Goal: Task Accomplishment & Management: Manage account settings

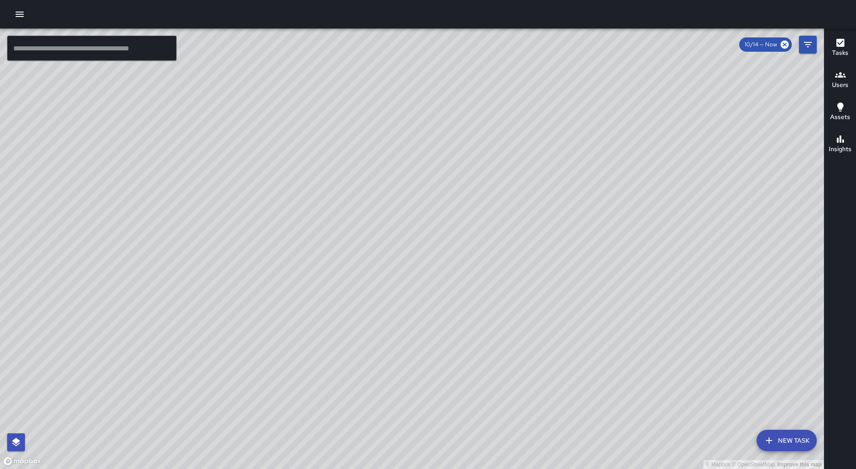
drag, startPoint x: 711, startPoint y: 230, endPoint x: 639, endPoint y: 258, distance: 77.9
click at [643, 260] on div "© Mapbox © OpenStreetMap Improve this map" at bounding box center [412, 249] width 824 height 440
click at [24, 20] on button "button" at bounding box center [20, 14] width 18 height 18
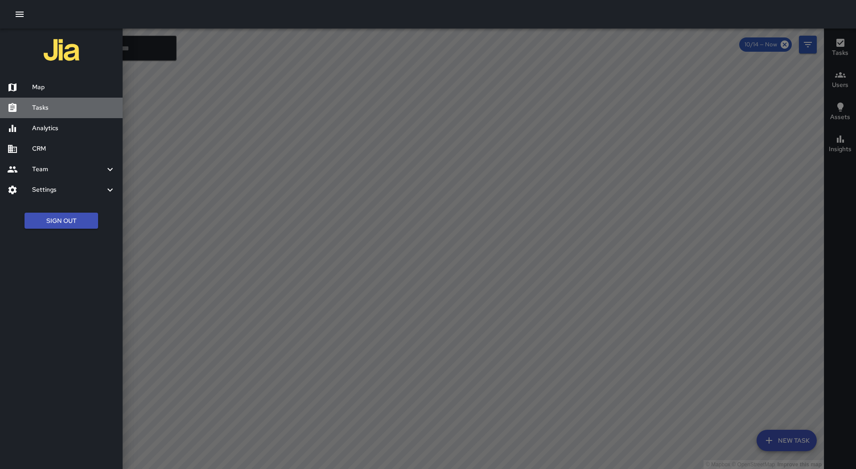
click at [41, 105] on h6 "Tasks" at bounding box center [73, 108] width 83 height 10
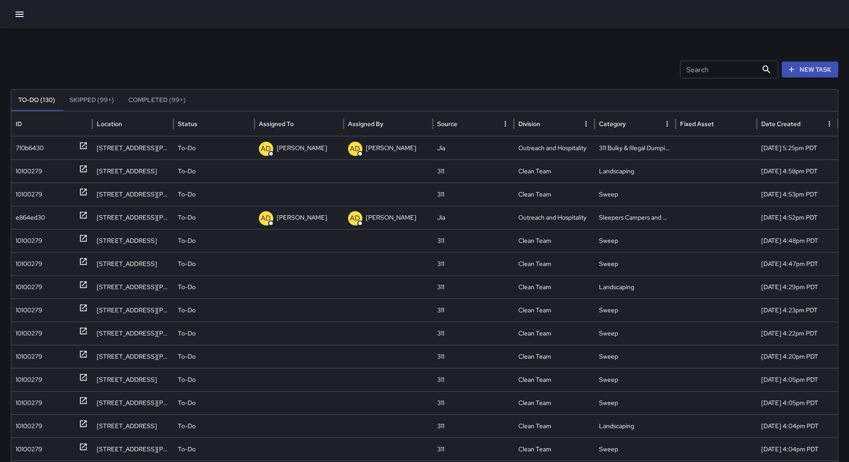
click at [295, 124] on button "Sort" at bounding box center [301, 124] width 12 height 12
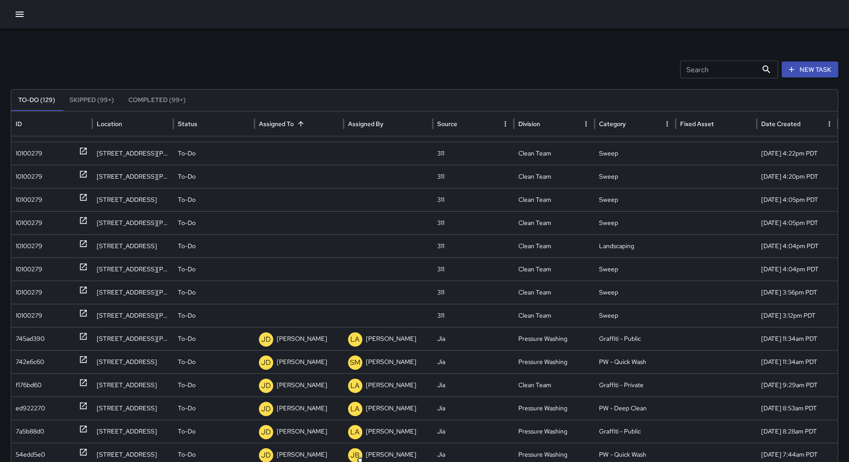
scroll to position [54, 0]
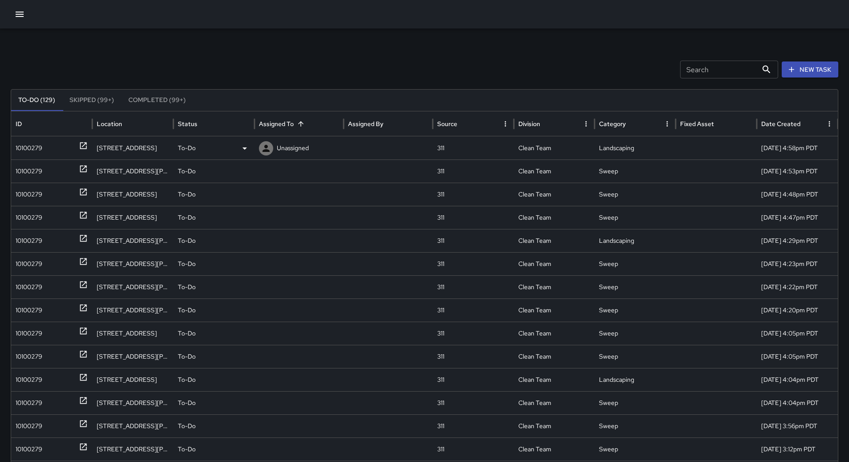
click at [41, 152] on div "10100279" at bounding box center [29, 148] width 27 height 23
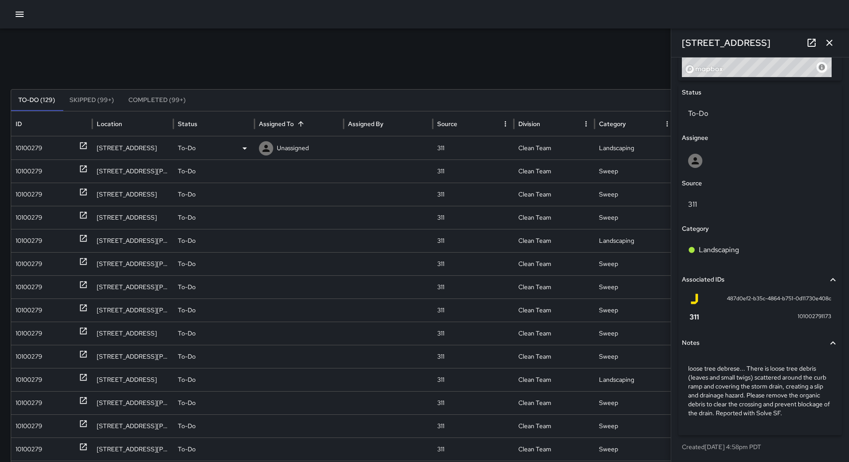
click at [228, 147] on div "To-Do" at bounding box center [214, 148] width 72 height 23
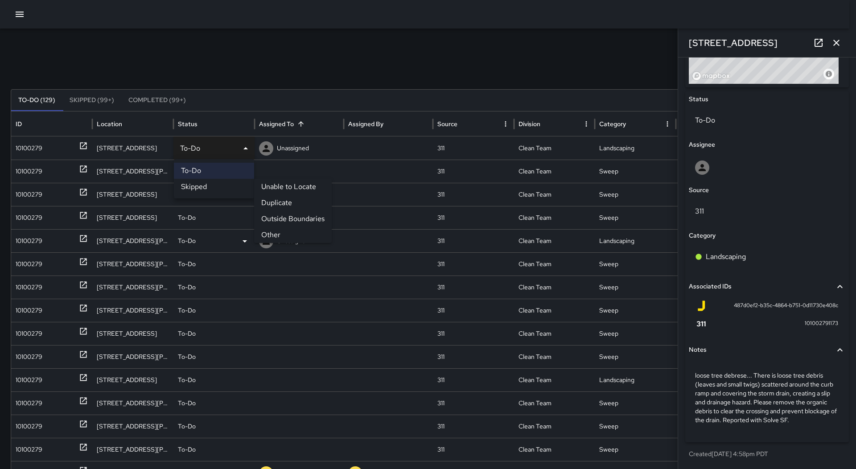
click at [292, 231] on li "Other" at bounding box center [293, 235] width 78 height 16
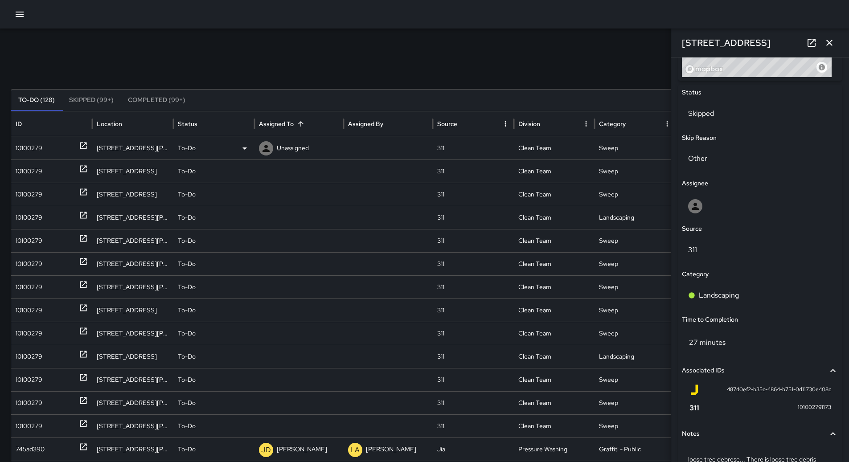
click at [35, 142] on div "10100279" at bounding box center [29, 148] width 27 height 23
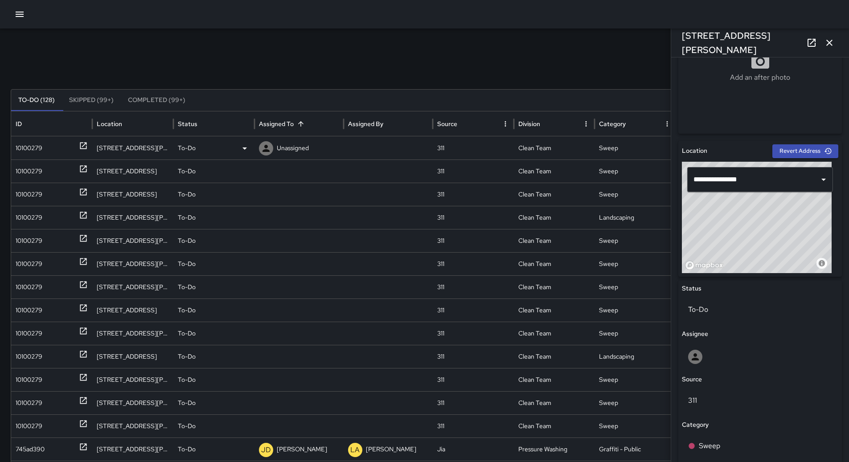
click at [284, 140] on p "Unassigned" at bounding box center [293, 148] width 32 height 23
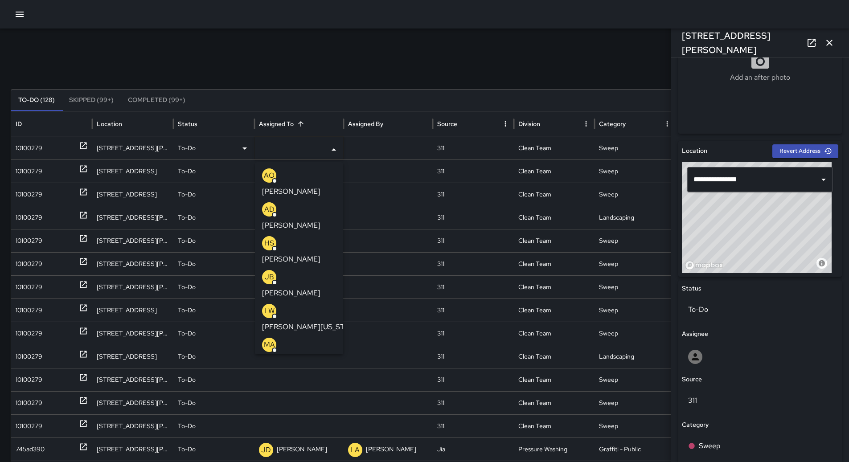
click at [299, 168] on li "AO [PERSON_NAME]" at bounding box center [299, 183] width 88 height 34
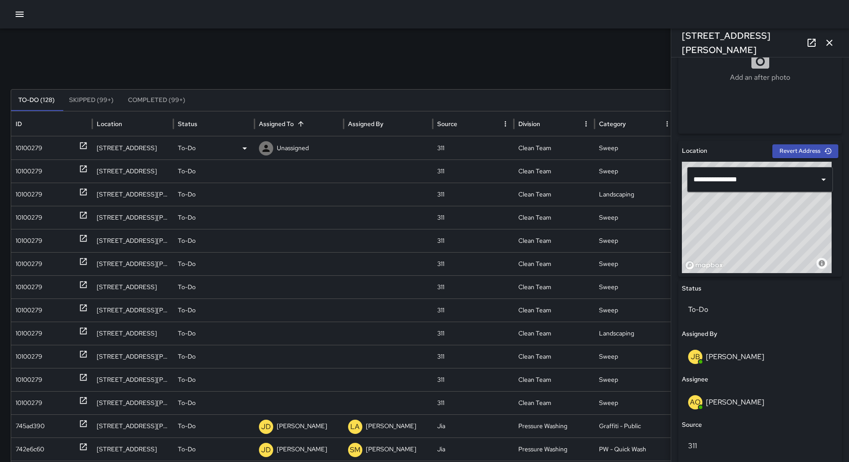
click at [57, 149] on div "10100279" at bounding box center [52, 148] width 72 height 23
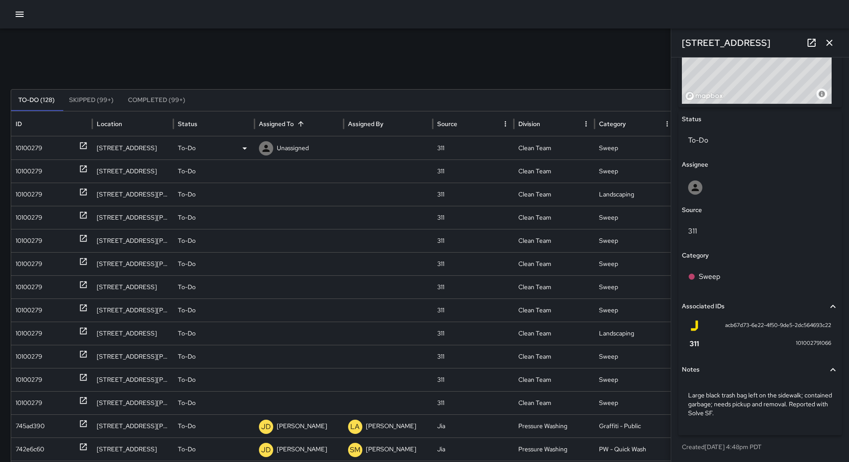
click at [234, 147] on div "To-Do" at bounding box center [214, 148] width 72 height 23
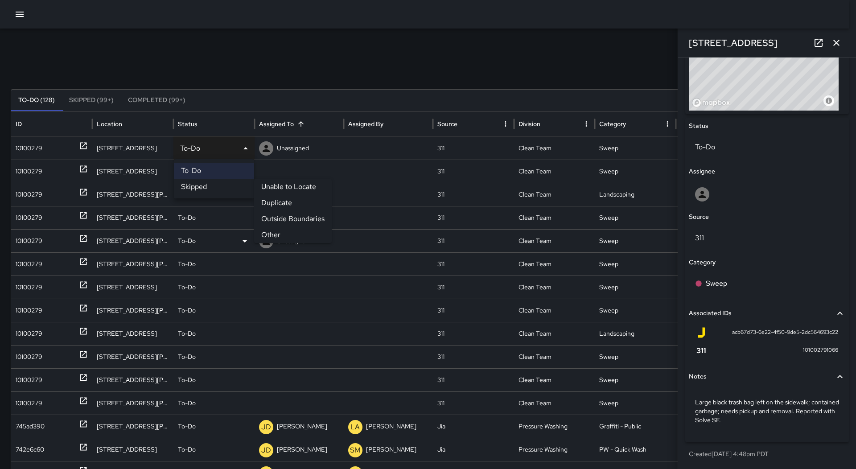
drag, startPoint x: 267, startPoint y: 232, endPoint x: 232, endPoint y: 228, distance: 35.0
click at [266, 232] on li "Other" at bounding box center [293, 235] width 78 height 16
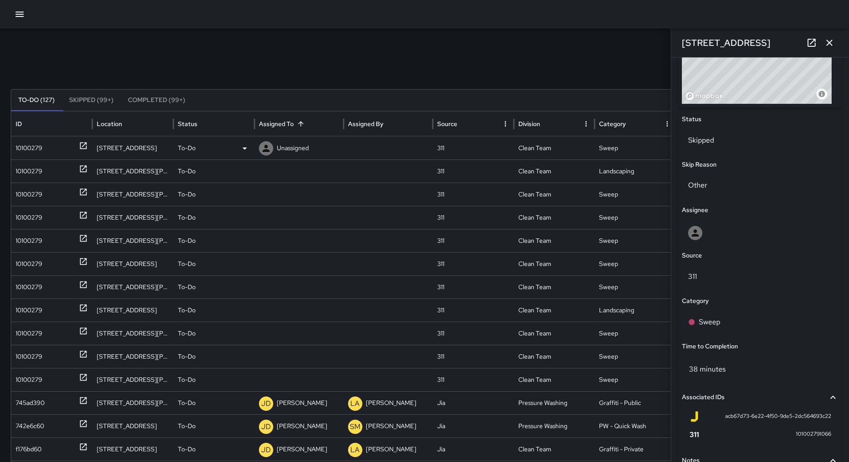
click at [65, 155] on div "10100279" at bounding box center [52, 148] width 72 height 23
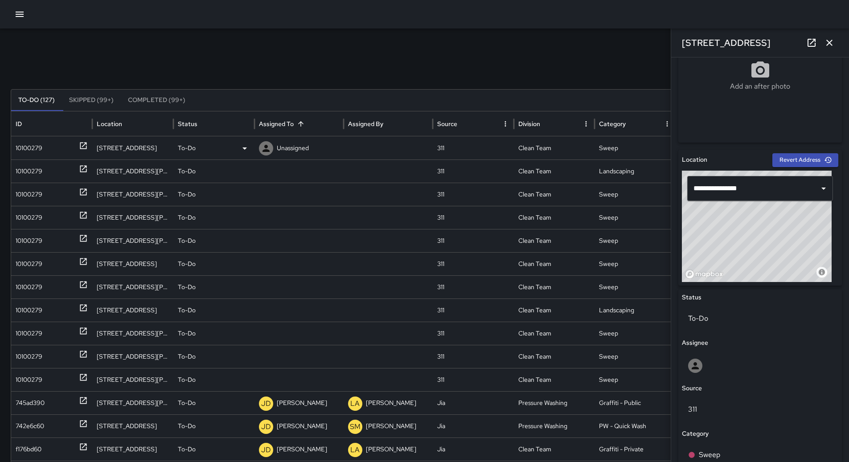
click at [297, 149] on p "Unassigned" at bounding box center [293, 148] width 32 height 23
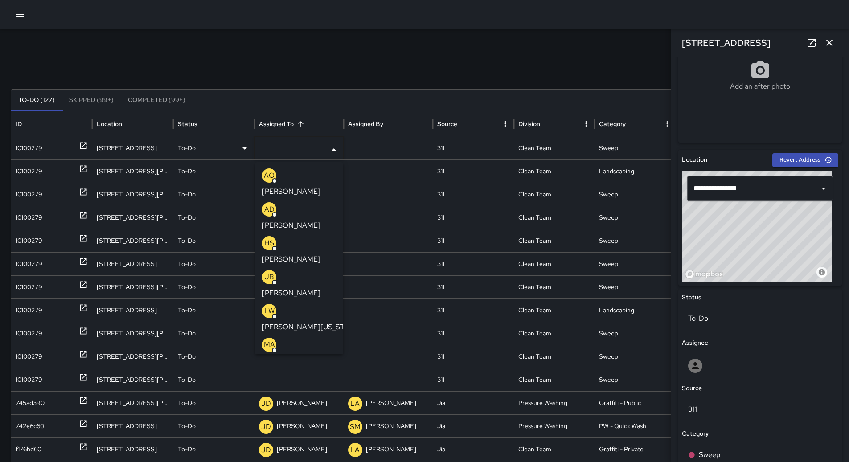
click at [288, 186] on p "[PERSON_NAME]" at bounding box center [291, 191] width 58 height 11
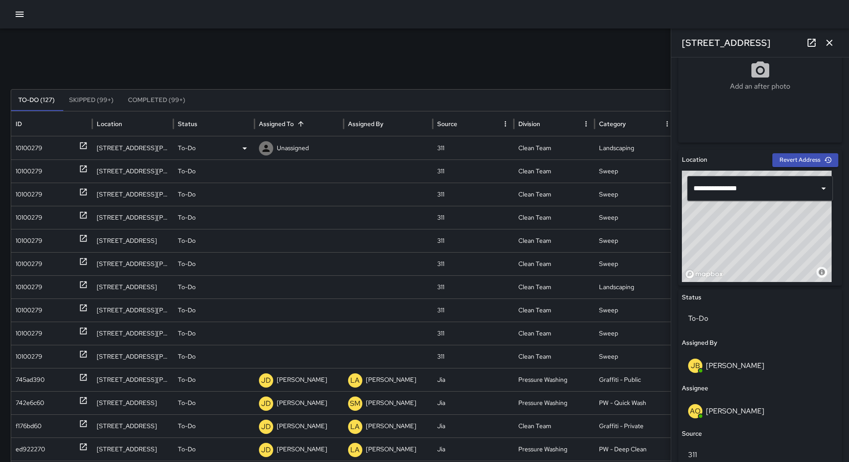
click at [76, 153] on div "10100279" at bounding box center [52, 148] width 72 height 23
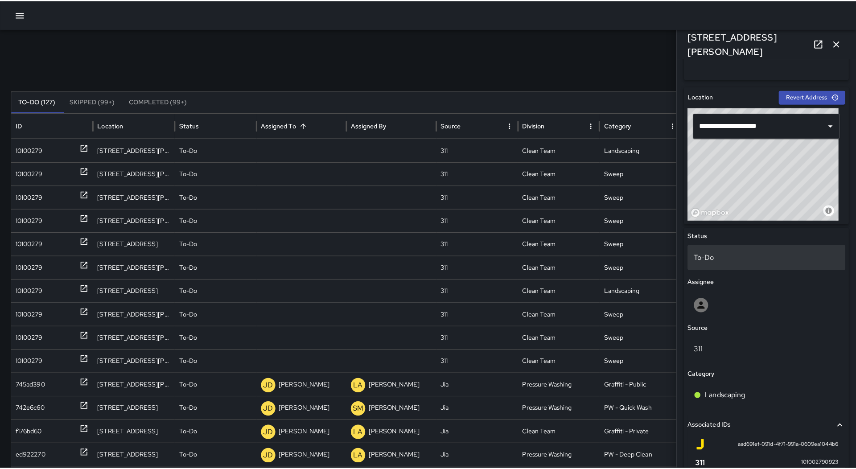
scroll to position [398, 0]
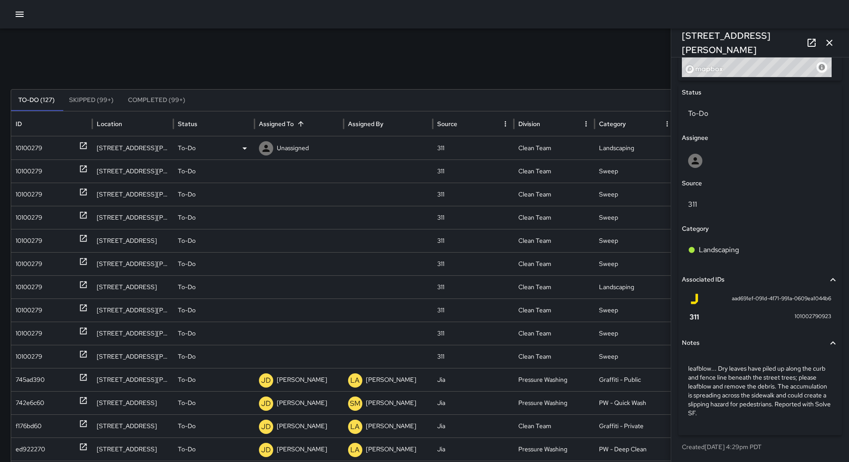
click at [241, 152] on icon at bounding box center [244, 148] width 11 height 11
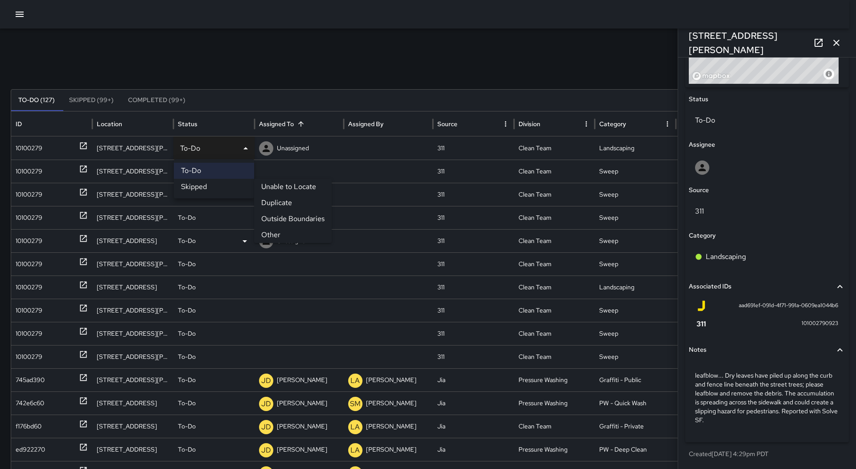
click at [283, 234] on li "Other" at bounding box center [293, 235] width 78 height 16
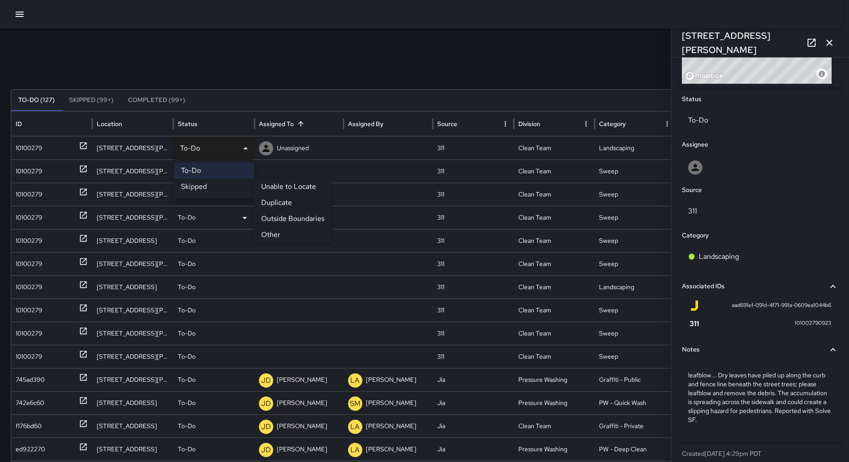
scroll to position [398, 0]
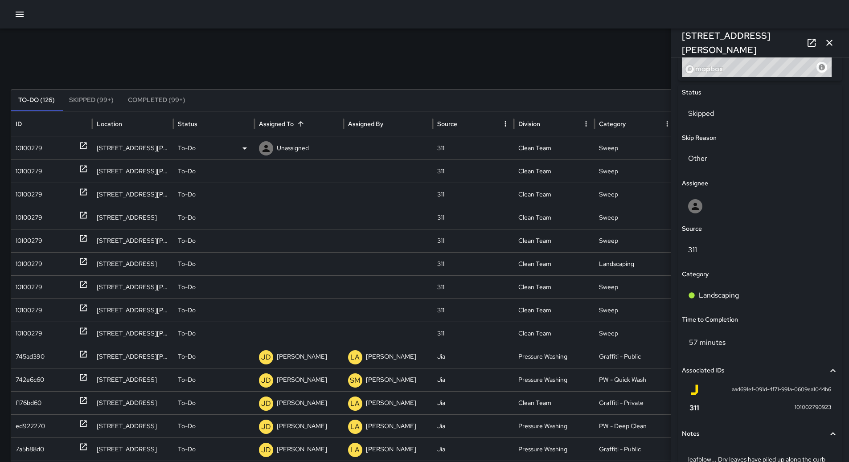
click at [51, 145] on div "10100279" at bounding box center [52, 148] width 72 height 23
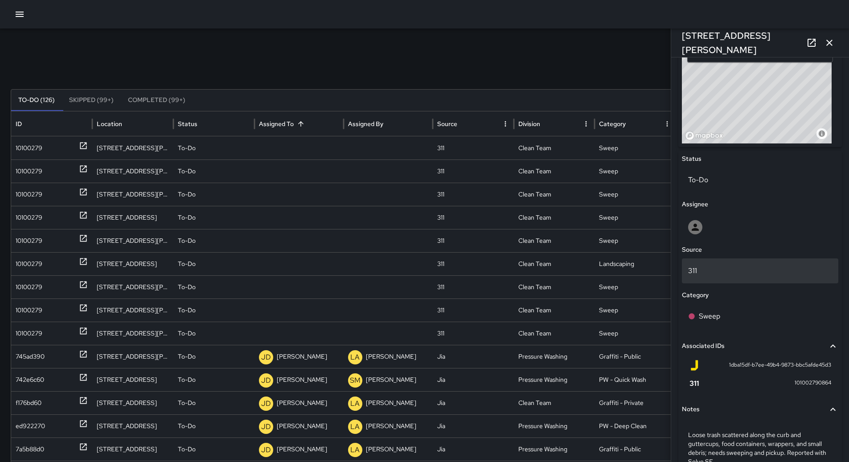
scroll to position [380, 0]
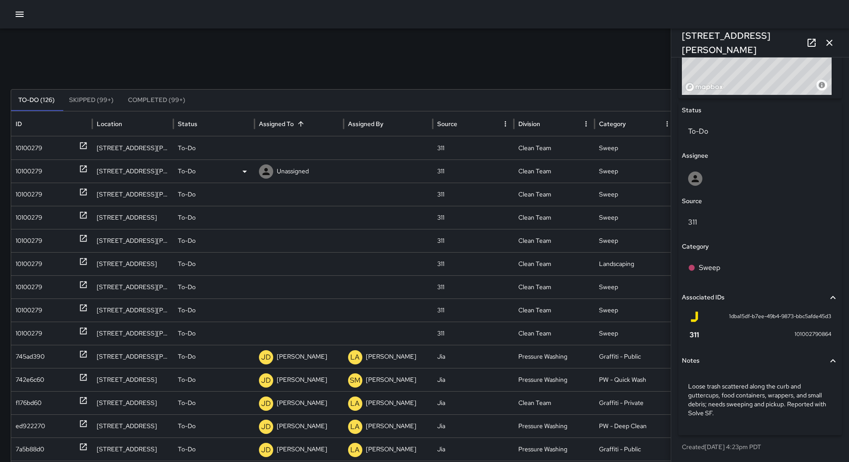
click at [39, 176] on div "10100279" at bounding box center [29, 171] width 27 height 23
click at [231, 153] on div "To-Do" at bounding box center [214, 148] width 72 height 23
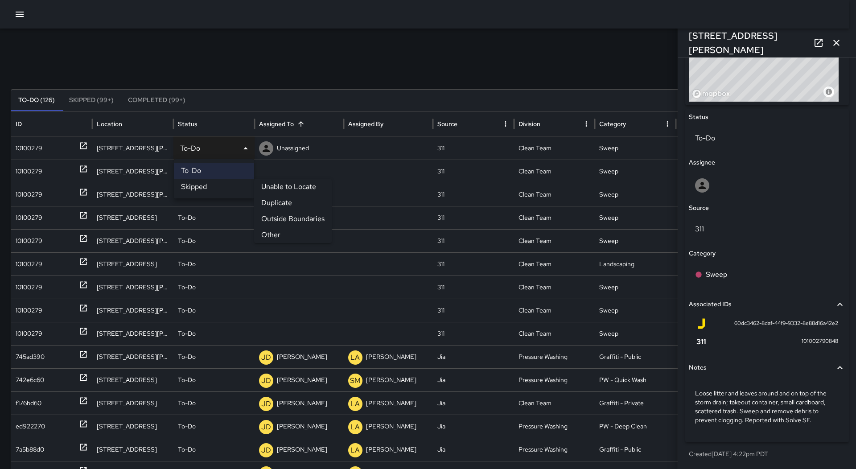
click at [284, 229] on li "Other" at bounding box center [293, 235] width 78 height 16
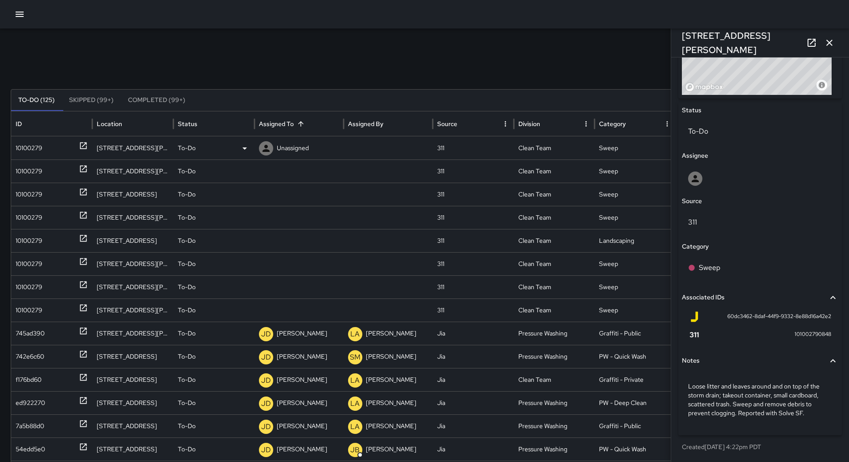
click at [32, 143] on div "10100279" at bounding box center [29, 148] width 27 height 23
click at [53, 148] on div "10100279" at bounding box center [52, 148] width 72 height 23
click at [237, 145] on div "To-Do" at bounding box center [214, 148] width 72 height 23
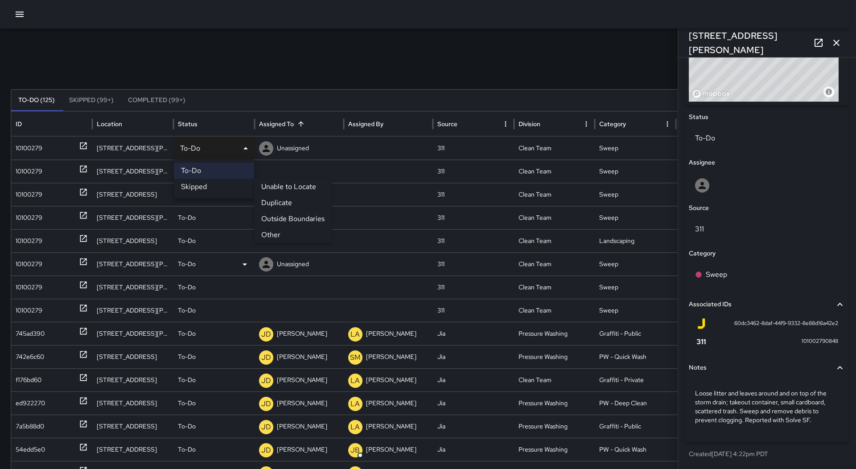
click at [277, 233] on li "Other" at bounding box center [293, 235] width 78 height 16
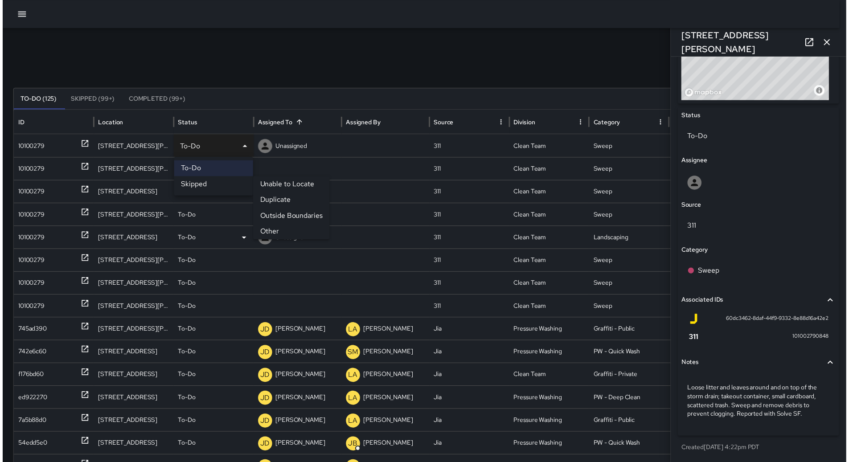
scroll to position [380, 0]
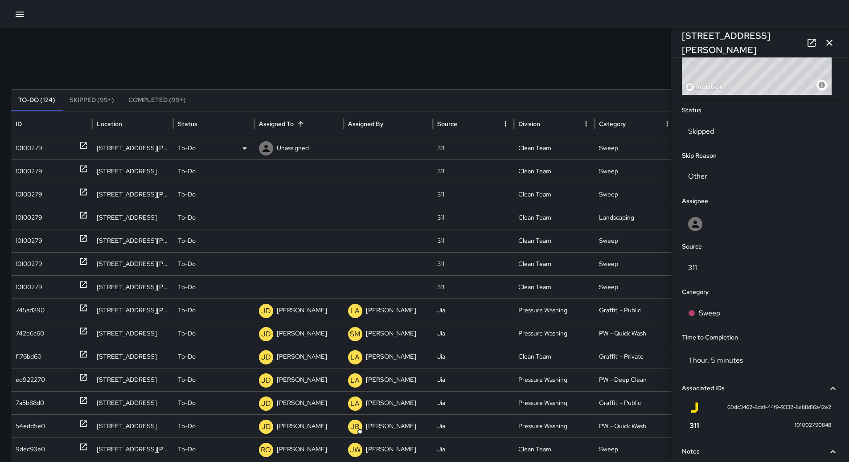
click at [61, 146] on div "10100279" at bounding box center [52, 148] width 72 height 23
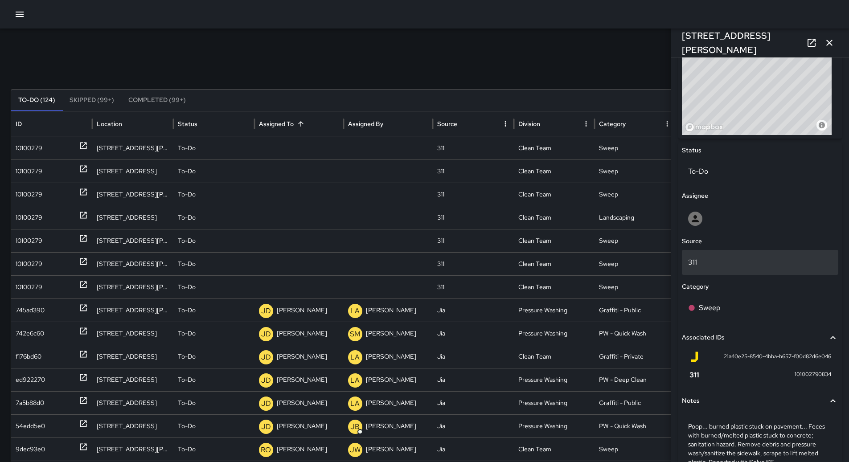
scroll to position [389, 0]
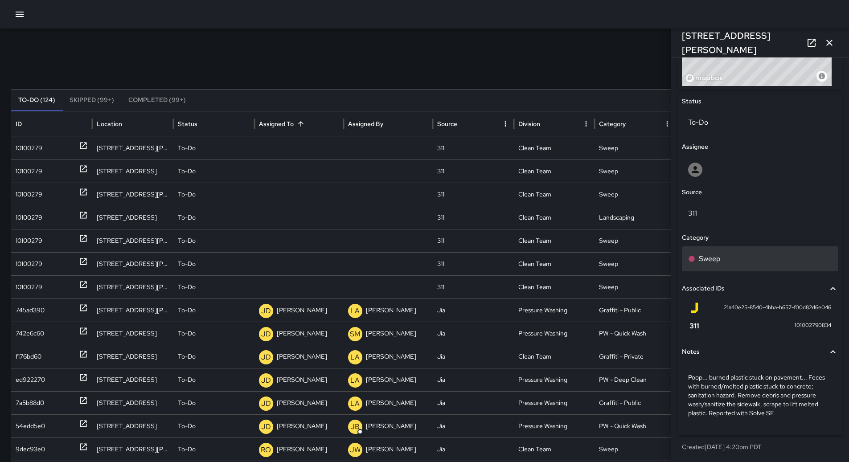
click at [729, 257] on div "Sweep" at bounding box center [760, 259] width 144 height 11
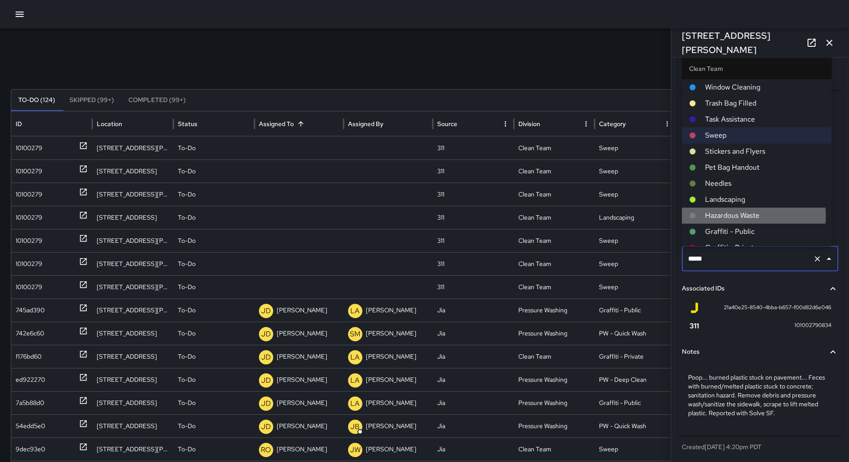
click at [728, 214] on span "Hazardous Waste" at bounding box center [764, 215] width 119 height 11
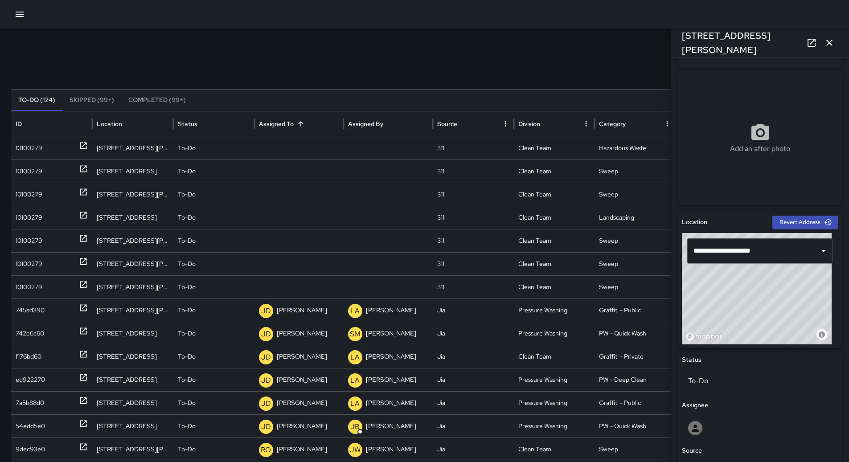
scroll to position [122, 0]
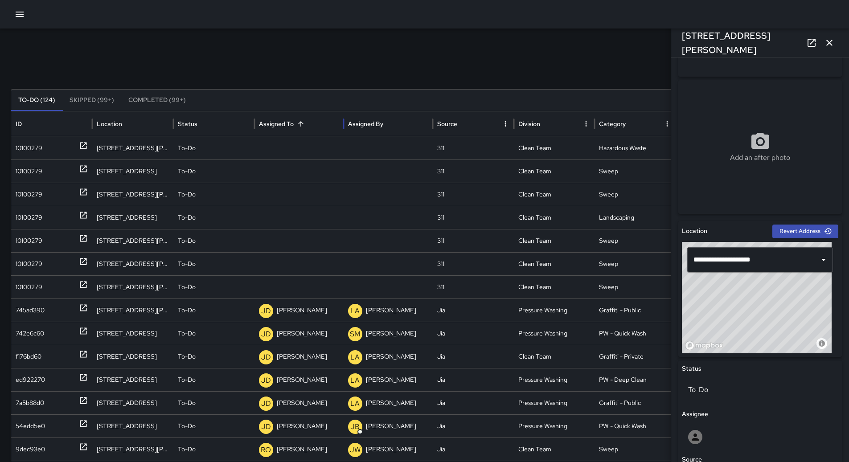
click at [290, 134] on div "Assigned To" at bounding box center [299, 123] width 80 height 25
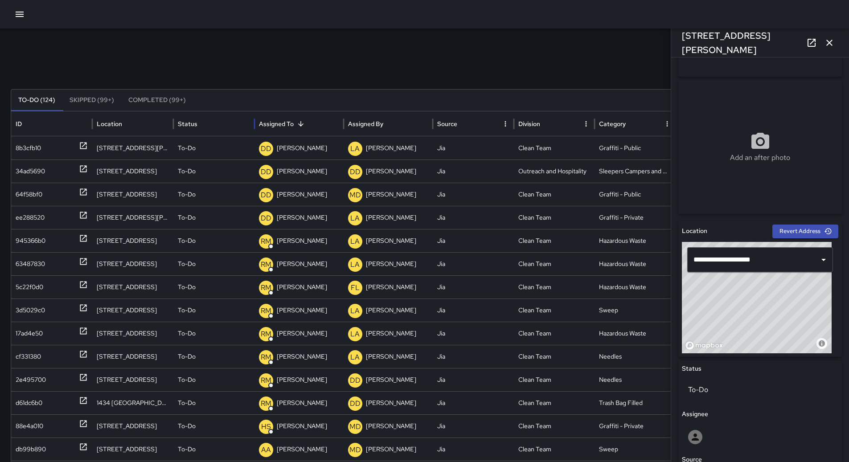
click at [300, 129] on button "Sort" at bounding box center [301, 124] width 12 height 12
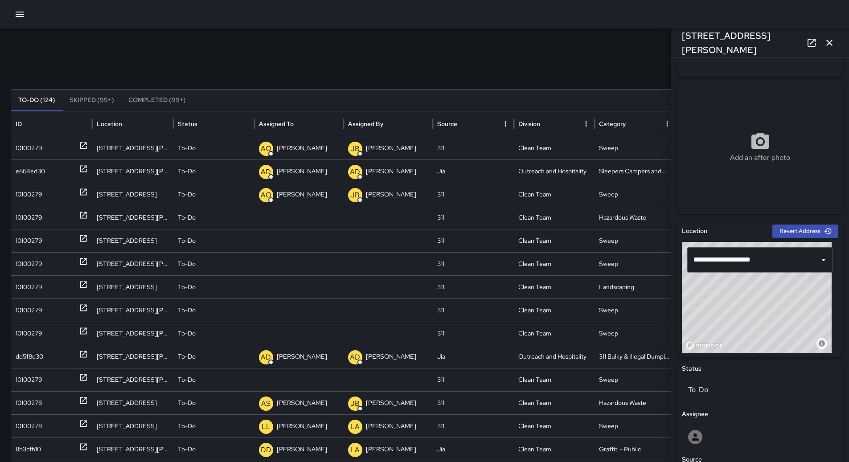
click at [300, 129] on button "Sort" at bounding box center [301, 124] width 12 height 12
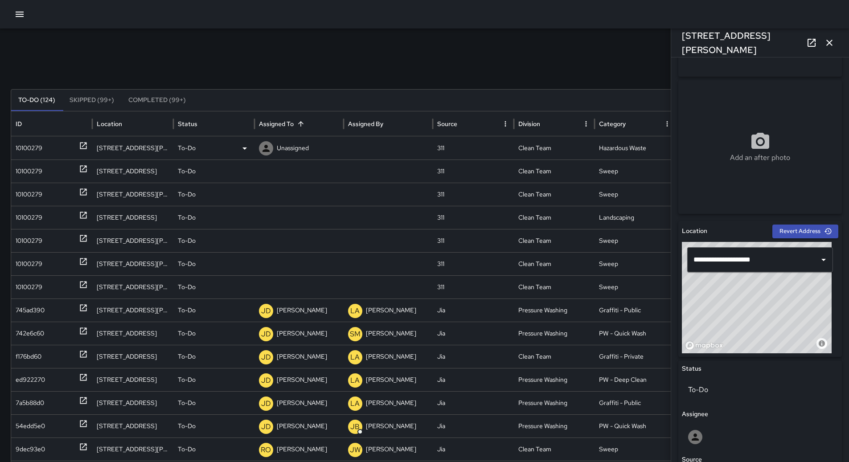
click at [297, 149] on p "Unassigned" at bounding box center [293, 148] width 32 height 23
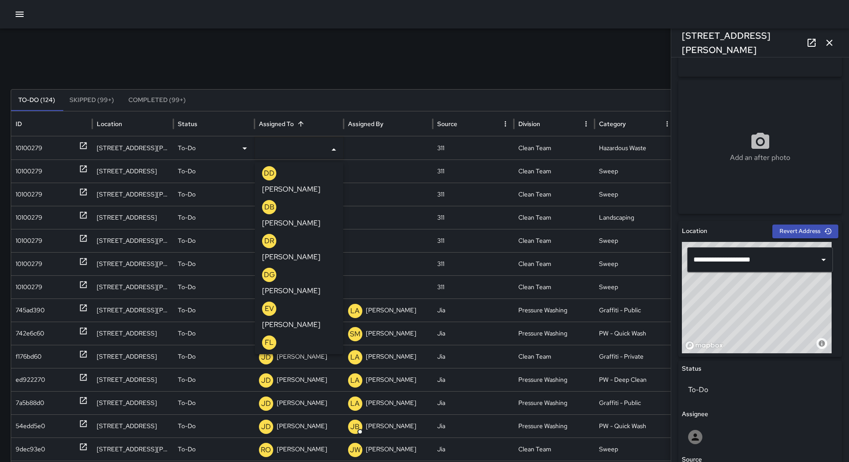
scroll to position [535, 0]
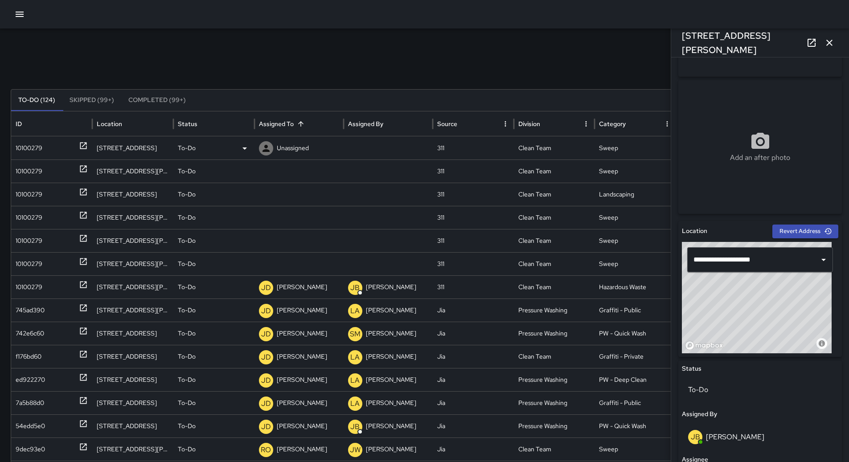
click at [32, 147] on div "10100279" at bounding box center [29, 148] width 27 height 23
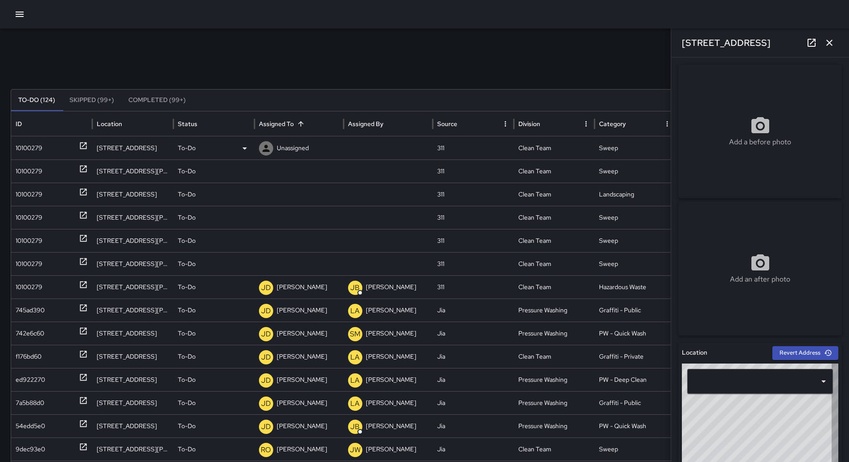
type input "**********"
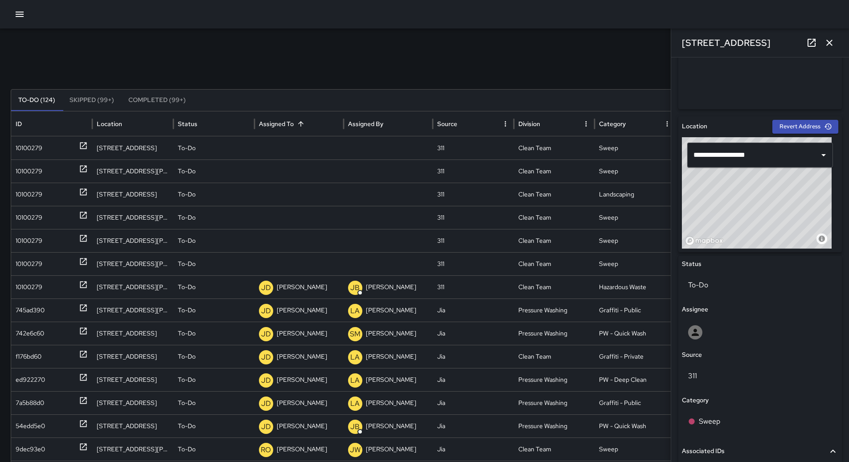
scroll to position [371, 0]
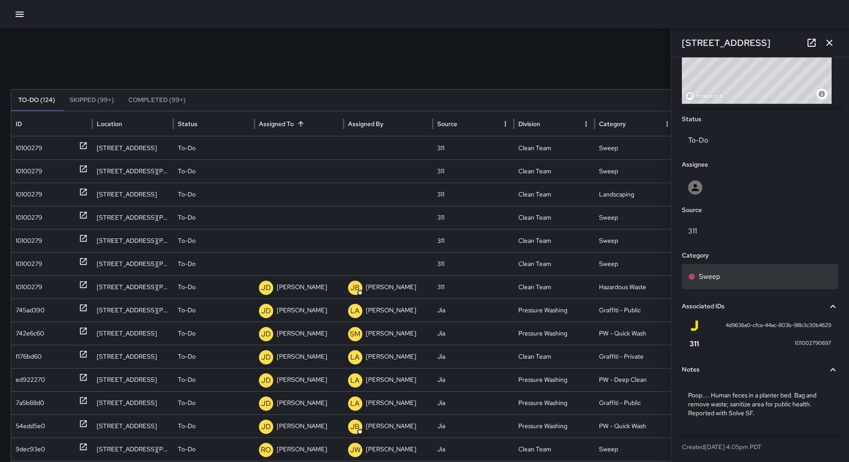
click at [723, 276] on div "Sweep" at bounding box center [760, 276] width 144 height 11
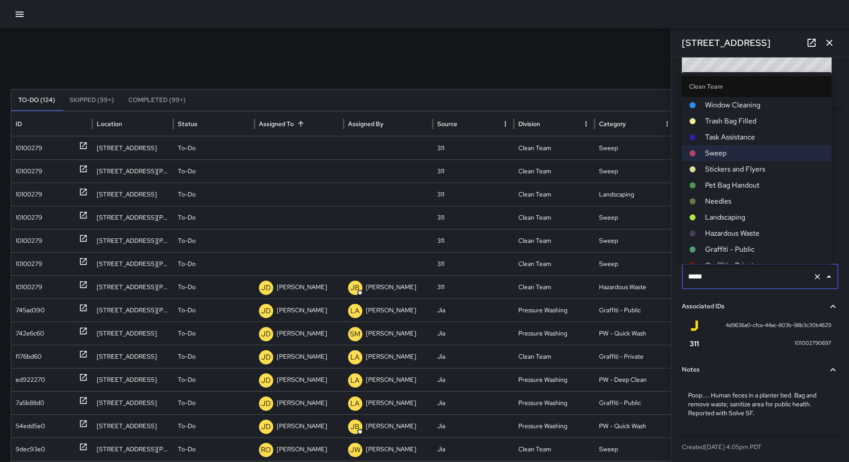
click at [728, 228] on span "Hazardous Waste" at bounding box center [764, 233] width 119 height 11
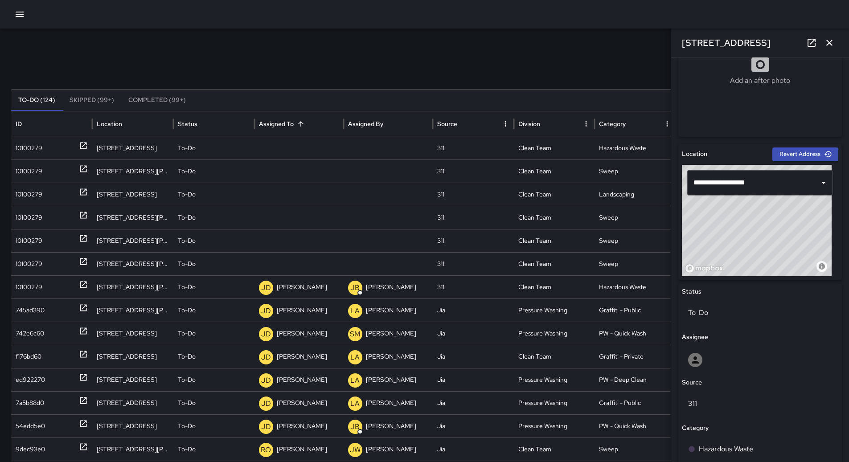
scroll to position [193, 0]
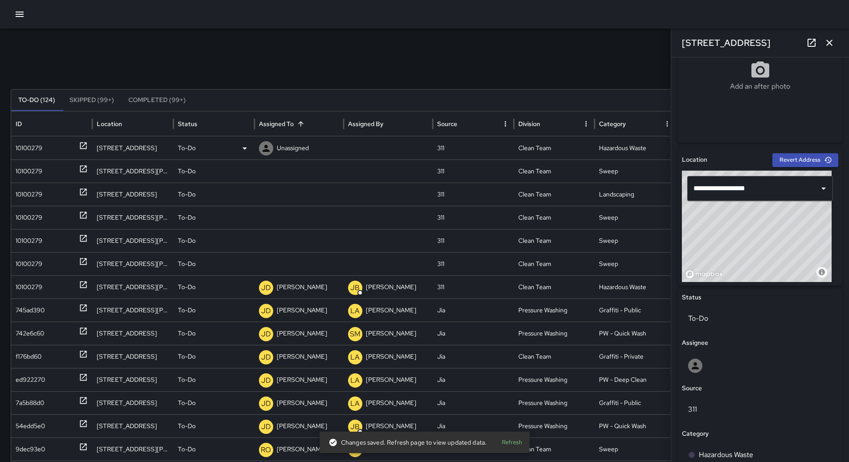
click at [231, 150] on div "To-Do" at bounding box center [214, 148] width 72 height 23
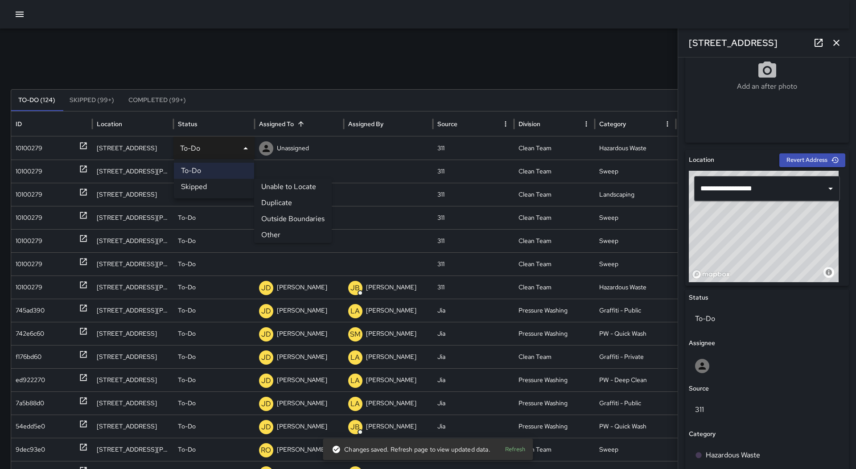
click at [286, 219] on li "Outside Boundaries" at bounding box center [293, 219] width 78 height 16
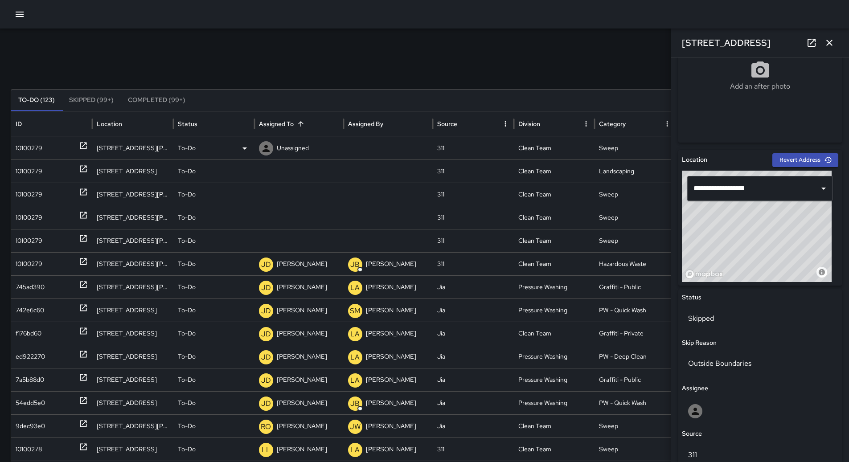
click at [58, 152] on div "10100279" at bounding box center [52, 148] width 72 height 23
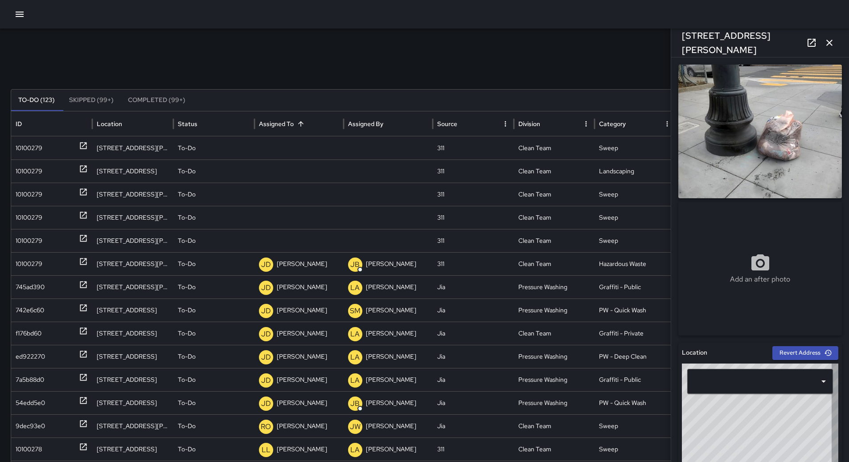
type input "**********"
click at [243, 157] on div "To-Do" at bounding box center [214, 148] width 72 height 23
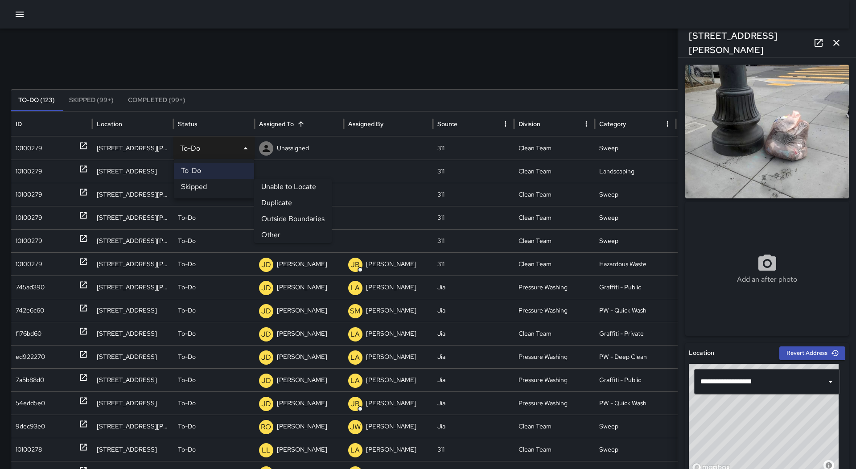
drag, startPoint x: 275, startPoint y: 229, endPoint x: 266, endPoint y: 227, distance: 9.0
click at [274, 229] on li "Other" at bounding box center [293, 235] width 78 height 16
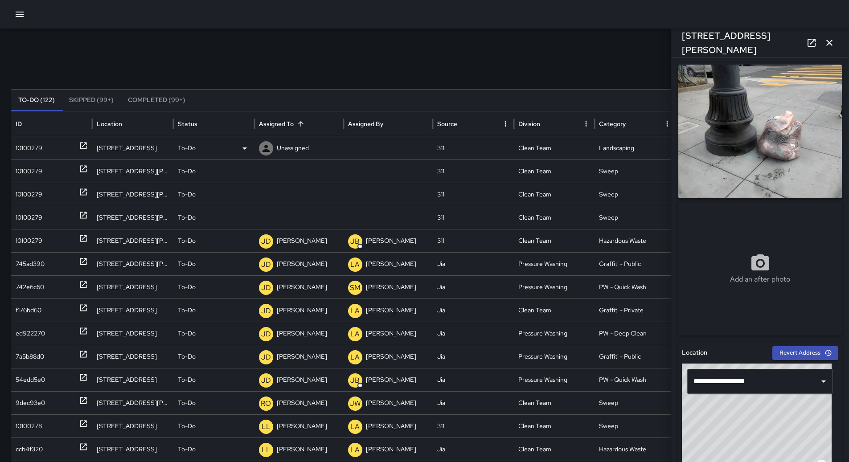
drag, startPoint x: 46, startPoint y: 159, endPoint x: 64, endPoint y: 158, distance: 17.9
click at [46, 159] on div "10100279" at bounding box center [52, 148] width 72 height 23
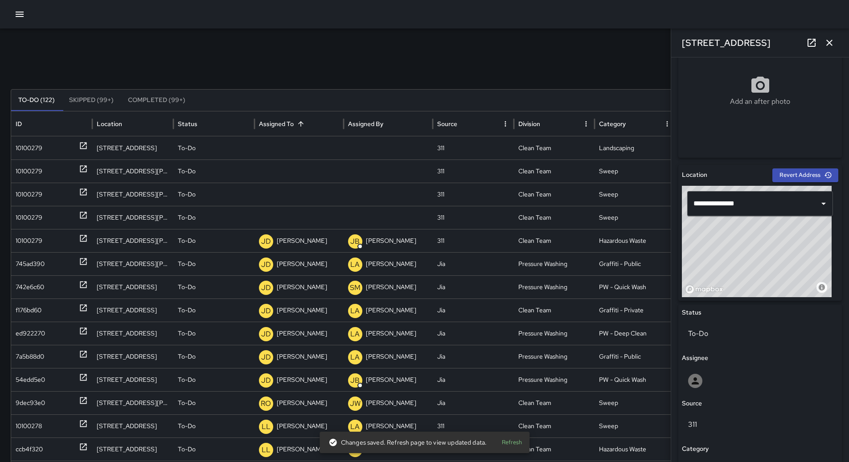
scroll to position [0, 0]
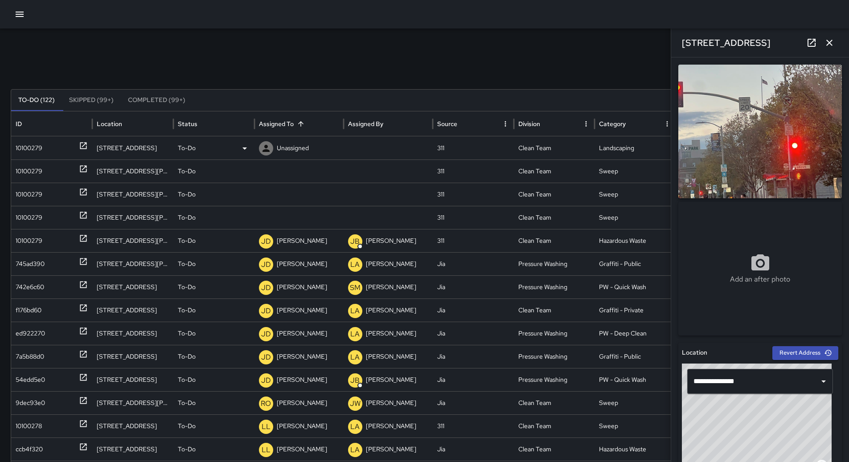
click at [241, 149] on icon at bounding box center [244, 148] width 11 height 11
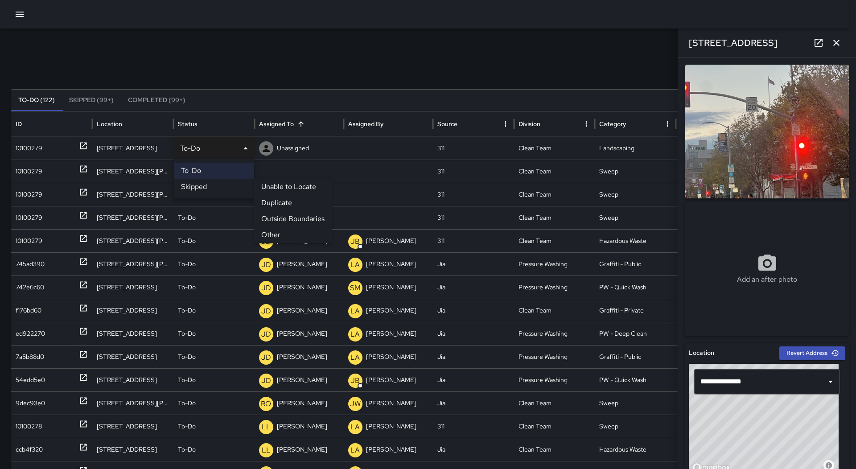
click at [278, 230] on li "Other" at bounding box center [293, 235] width 78 height 16
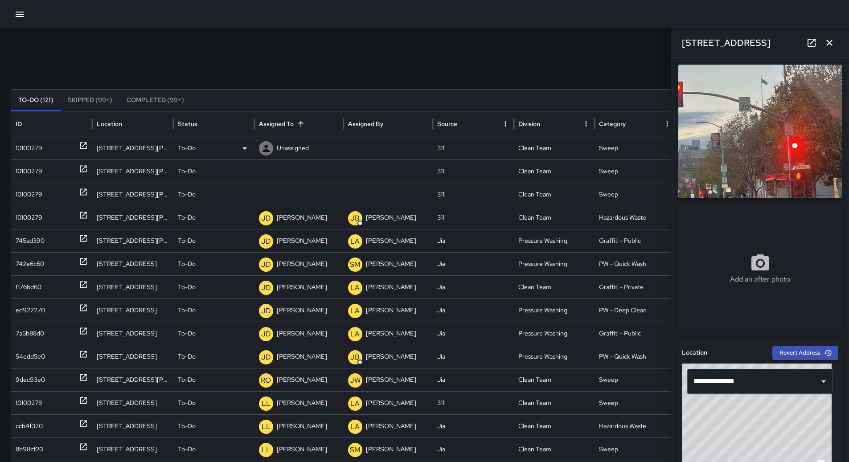
click at [27, 143] on div "10100279" at bounding box center [29, 148] width 27 height 23
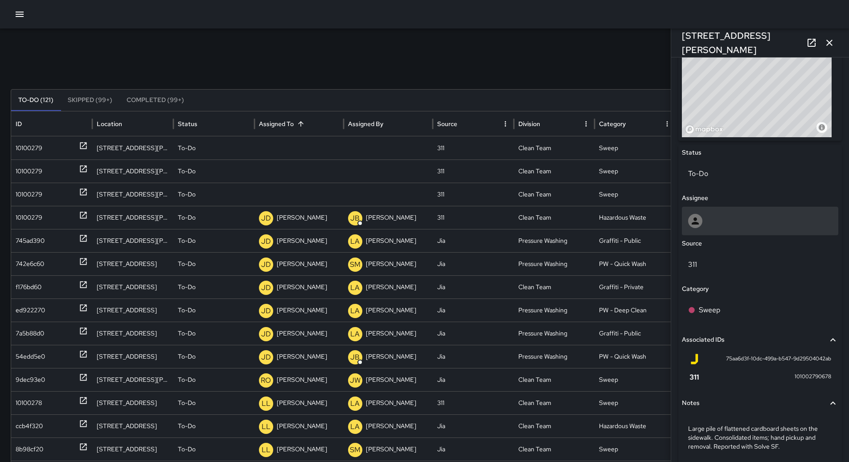
scroll to position [148, 0]
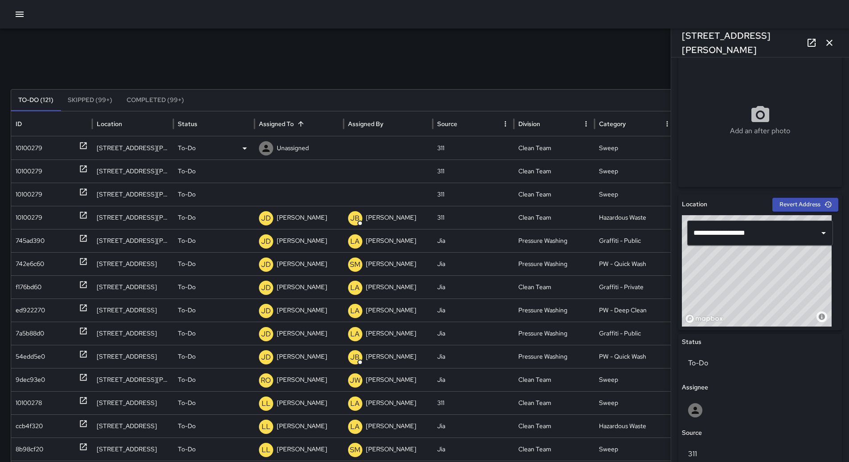
click at [234, 145] on div "To-Do" at bounding box center [214, 148] width 72 height 23
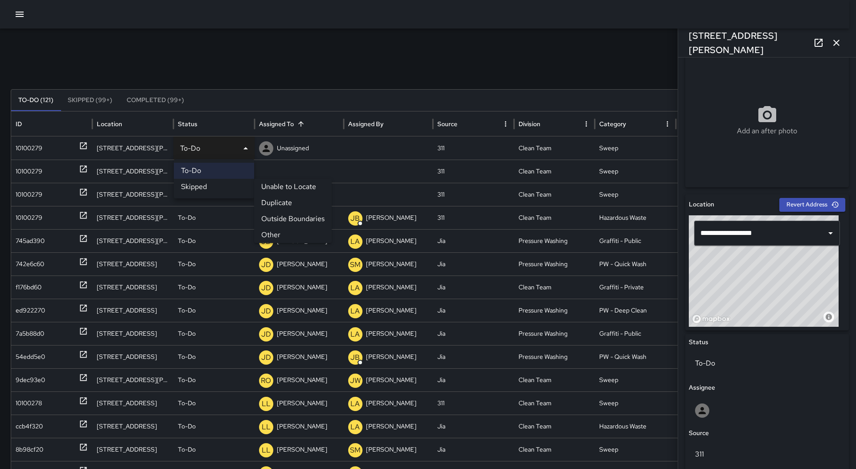
click at [267, 230] on li "Other" at bounding box center [293, 235] width 78 height 16
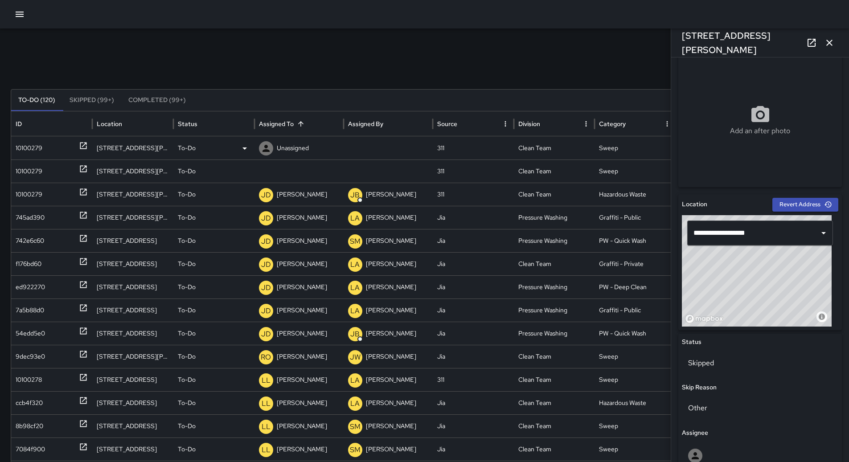
click at [49, 150] on div "10100279" at bounding box center [52, 148] width 72 height 23
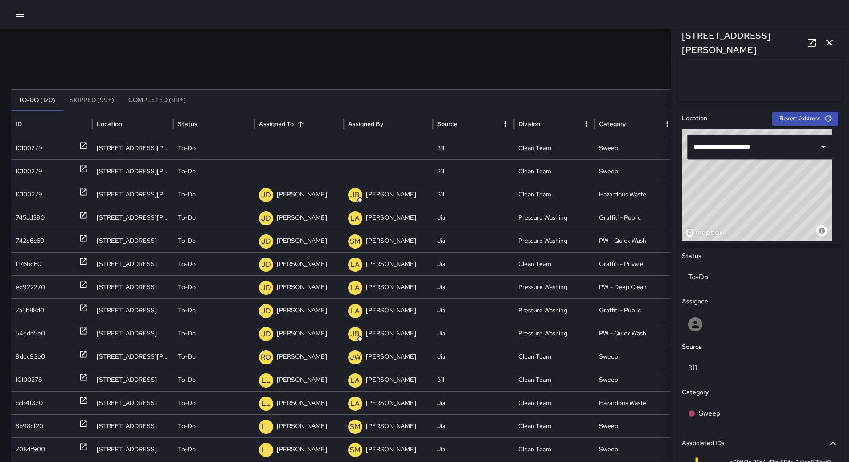
scroll to position [357, 0]
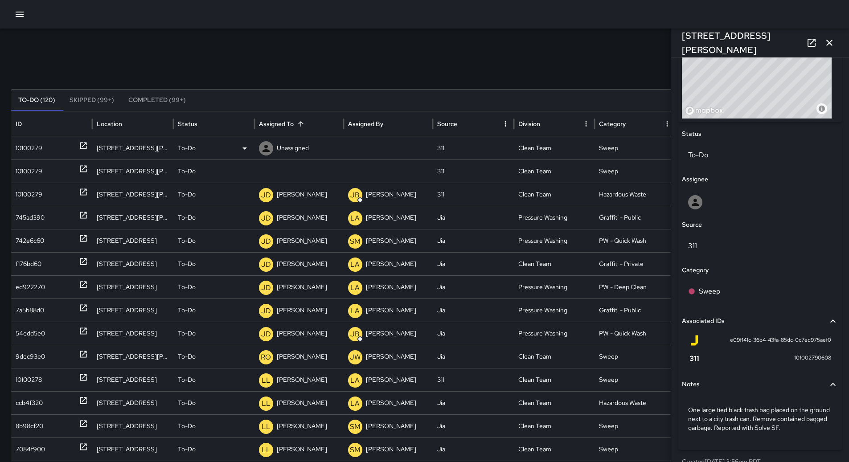
click at [235, 152] on div "To-Do" at bounding box center [214, 148] width 72 height 23
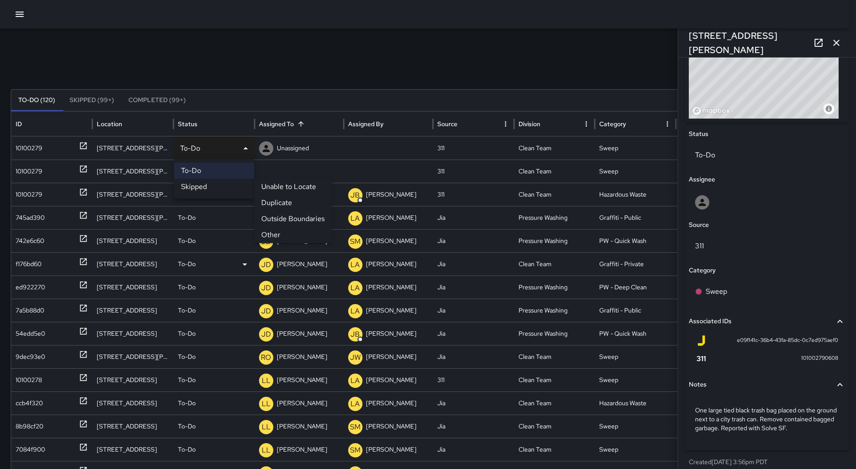
click at [271, 231] on li "Other" at bounding box center [293, 235] width 78 height 16
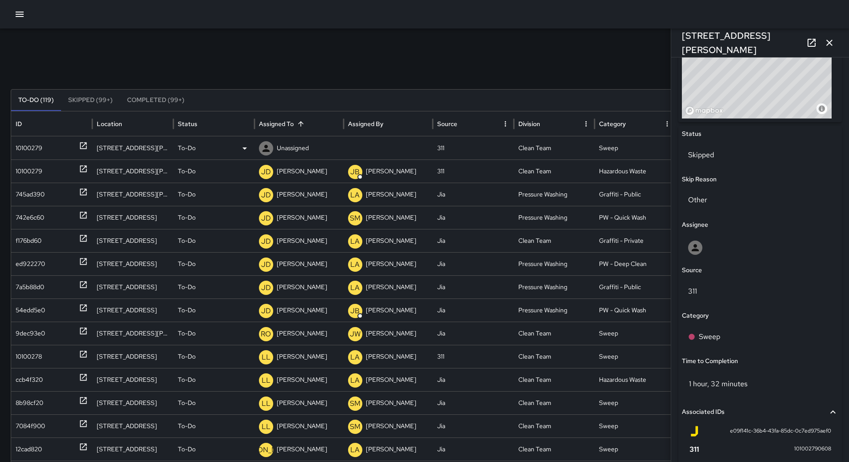
click at [61, 150] on div "10100279" at bounding box center [52, 148] width 72 height 23
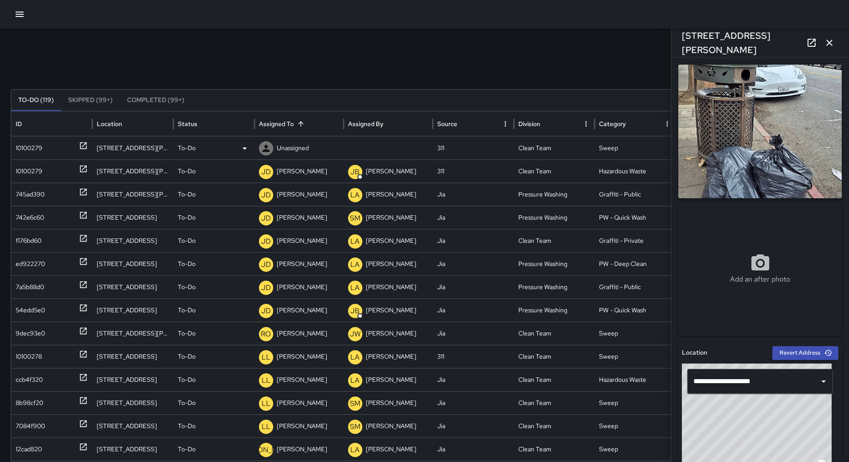
click at [240, 146] on icon at bounding box center [244, 148] width 11 height 11
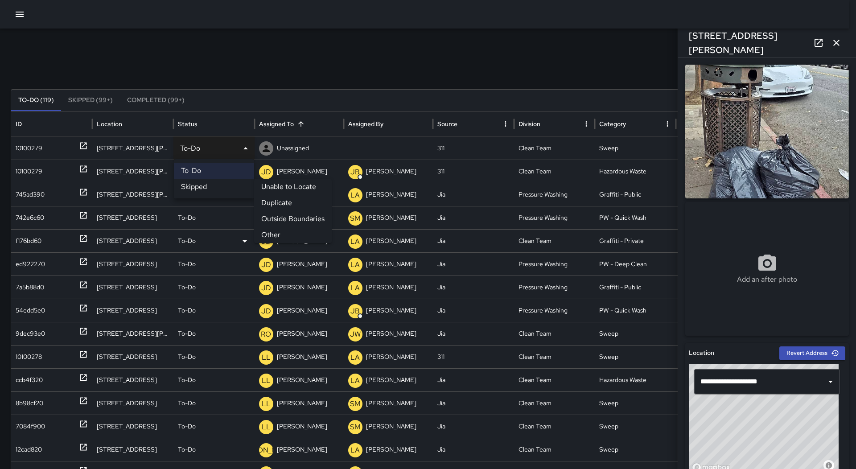
click at [274, 230] on li "Other" at bounding box center [293, 235] width 78 height 16
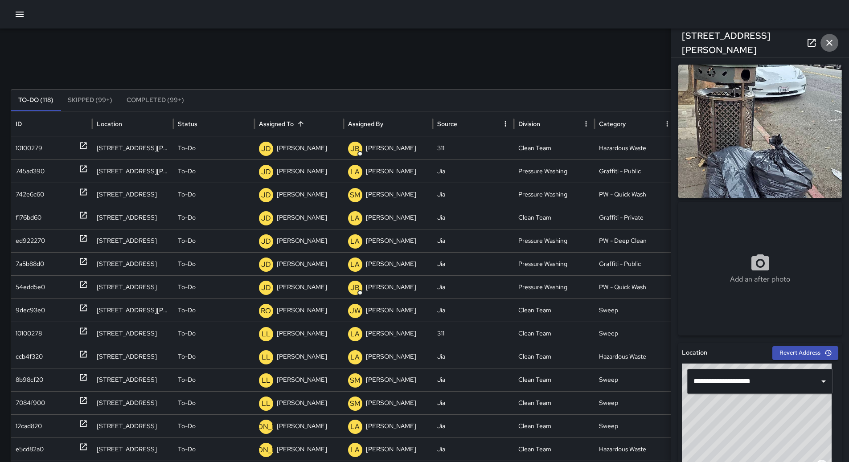
click at [832, 48] on button "button" at bounding box center [830, 43] width 18 height 18
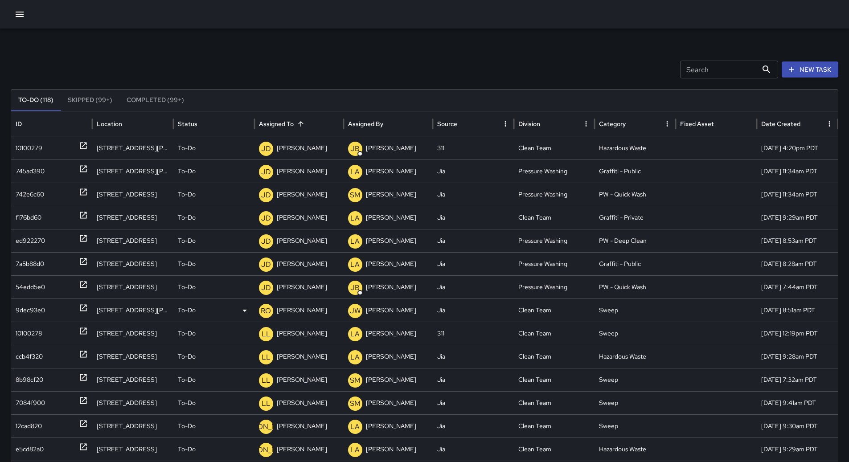
click at [43, 308] on div "9dec93e0" at bounding box center [30, 310] width 29 height 23
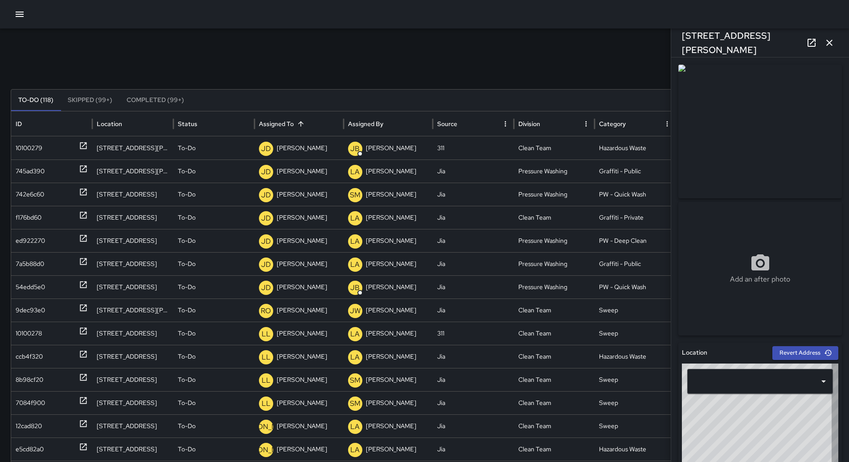
type input "**********"
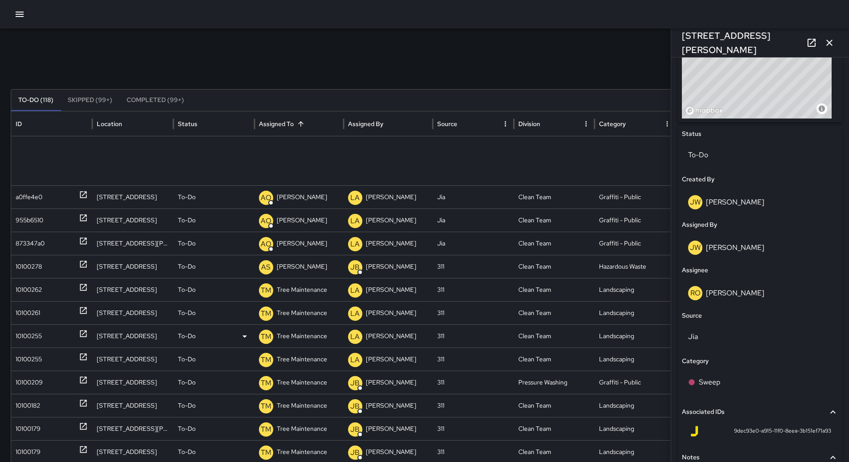
scroll to position [583, 0]
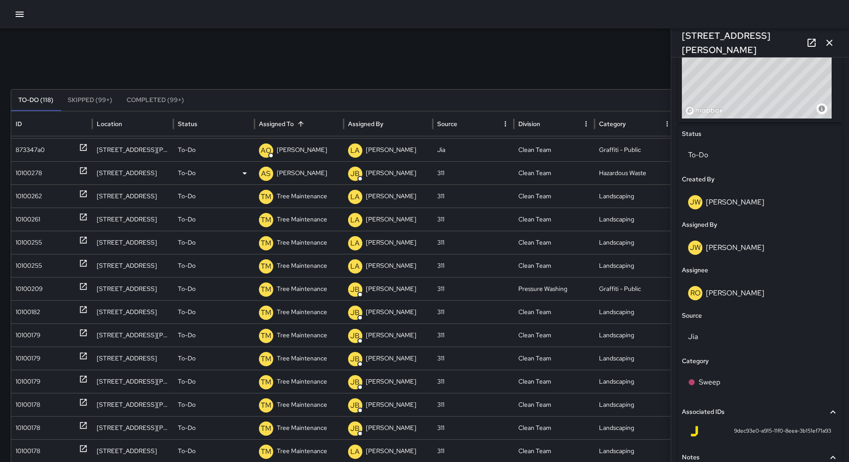
click at [53, 176] on div "10100278" at bounding box center [52, 173] width 72 height 23
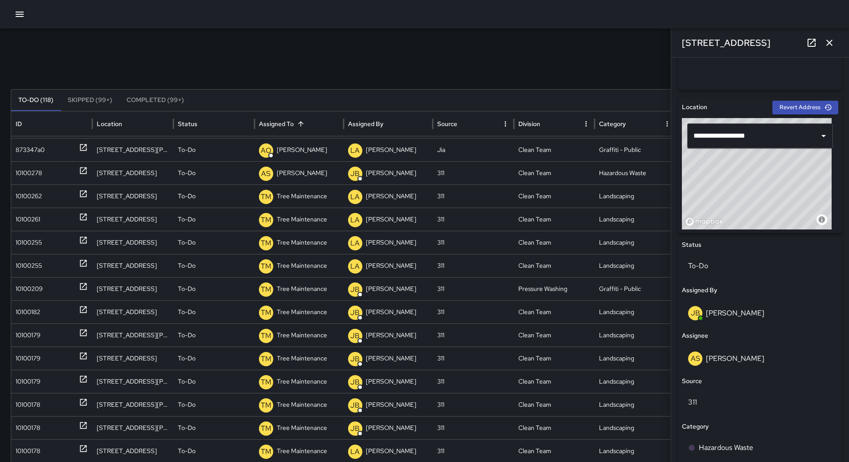
scroll to position [357, 0]
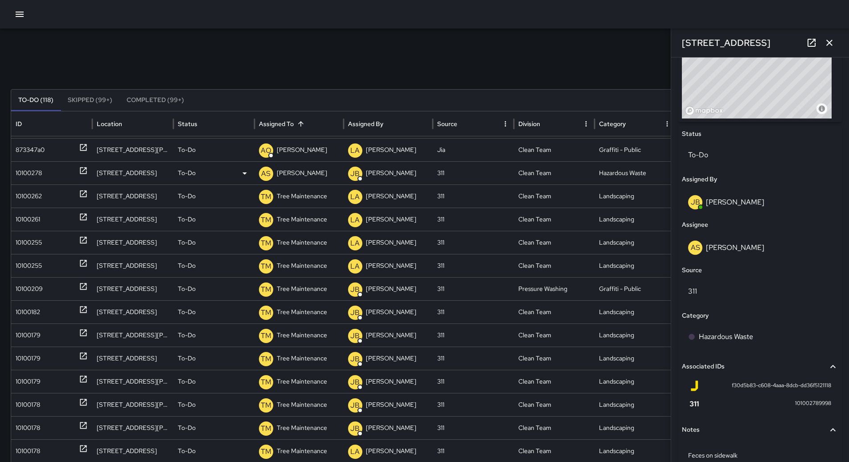
click at [304, 171] on p "[PERSON_NAME]" at bounding box center [302, 173] width 50 height 23
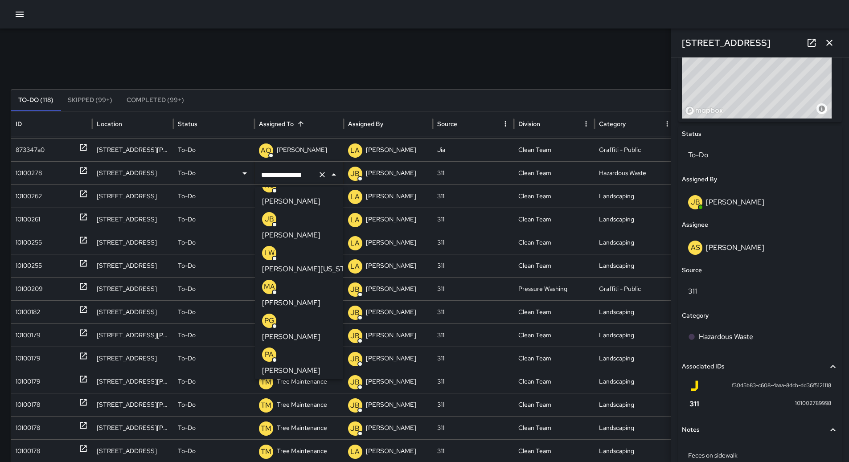
scroll to position [0, 0]
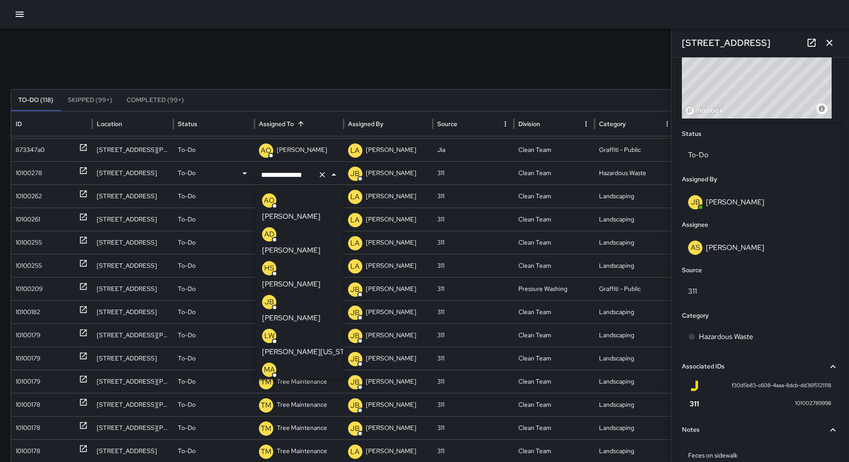
click at [301, 211] on p "[PERSON_NAME]" at bounding box center [291, 216] width 58 height 11
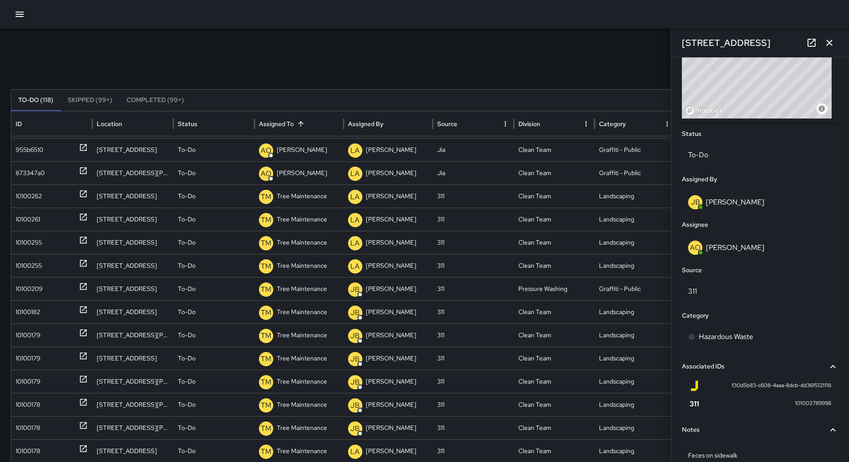
scroll to position [535, 0]
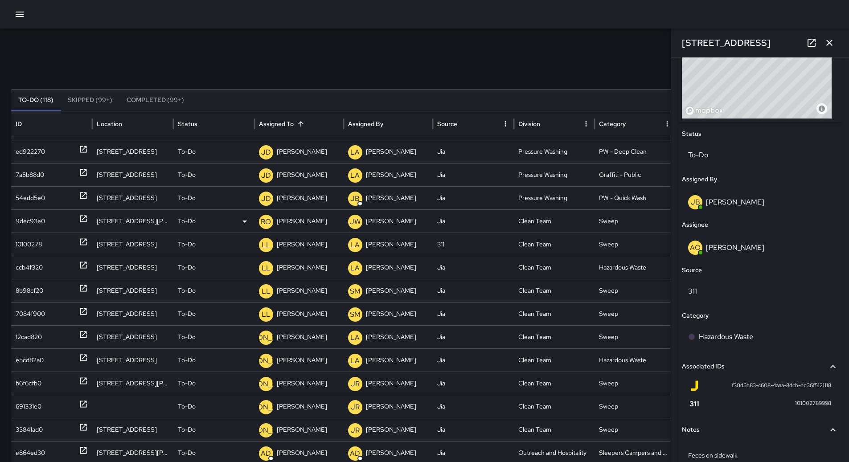
click at [32, 227] on div "9dec93e0" at bounding box center [30, 221] width 29 height 23
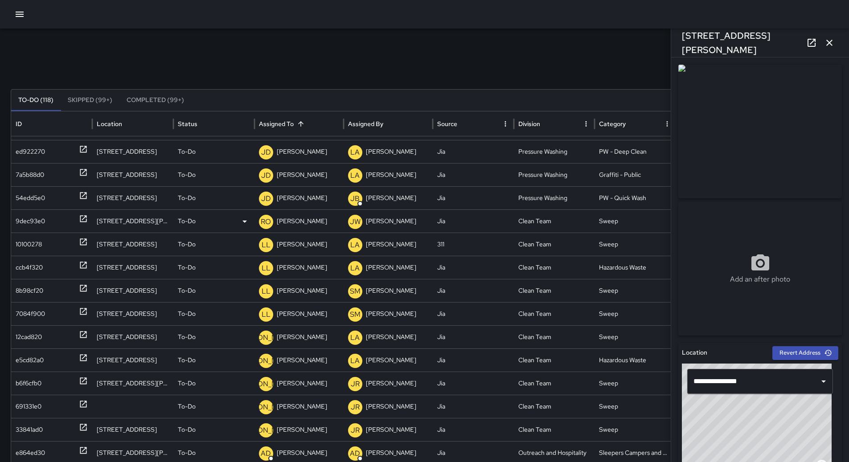
click at [300, 218] on p "[PERSON_NAME]" at bounding box center [302, 221] width 50 height 23
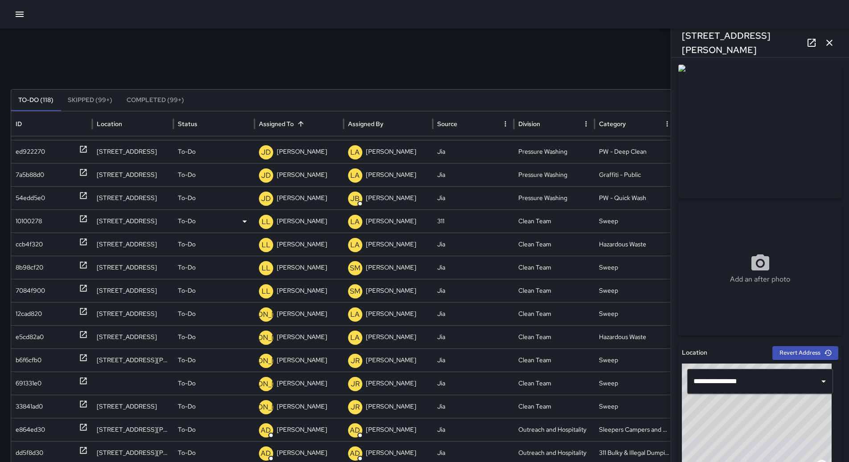
click at [40, 217] on div "10100278" at bounding box center [29, 221] width 26 height 23
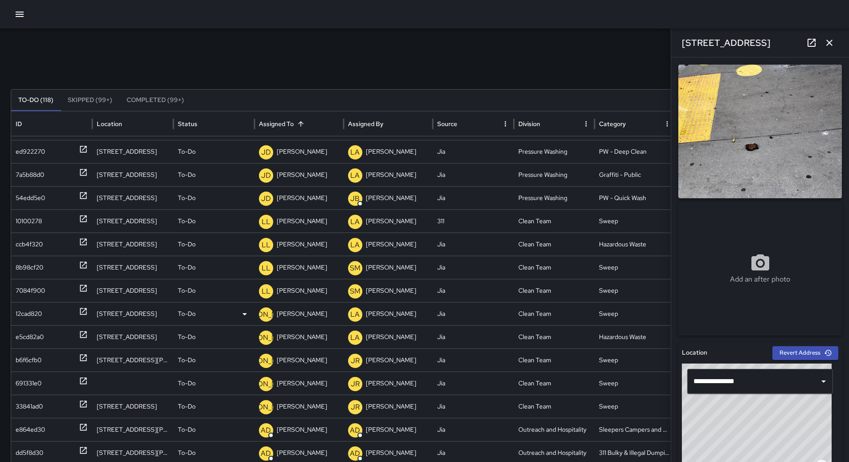
click at [39, 317] on div "12cad820" at bounding box center [29, 314] width 26 height 23
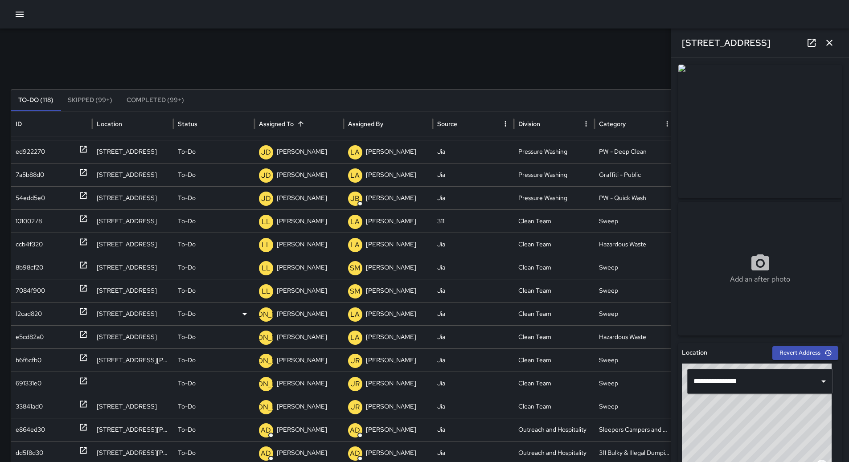
click at [291, 317] on p "[PERSON_NAME]" at bounding box center [302, 314] width 50 height 23
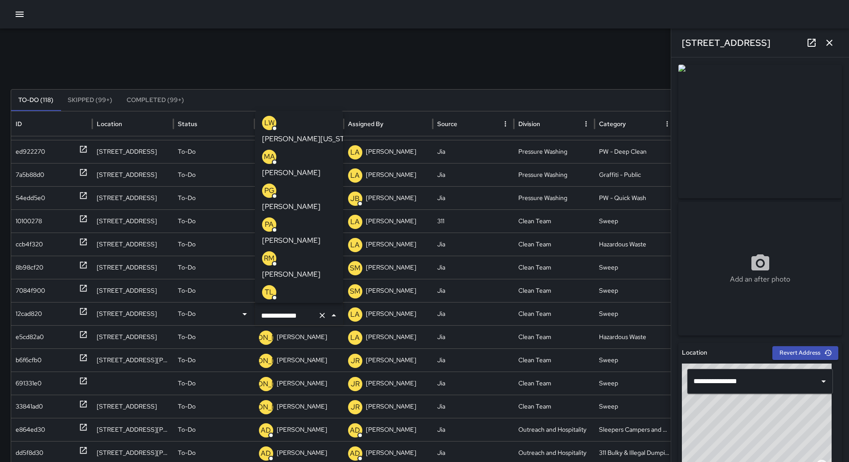
click at [308, 319] on div "VP [PERSON_NAME]" at bounding box center [299, 333] width 74 height 29
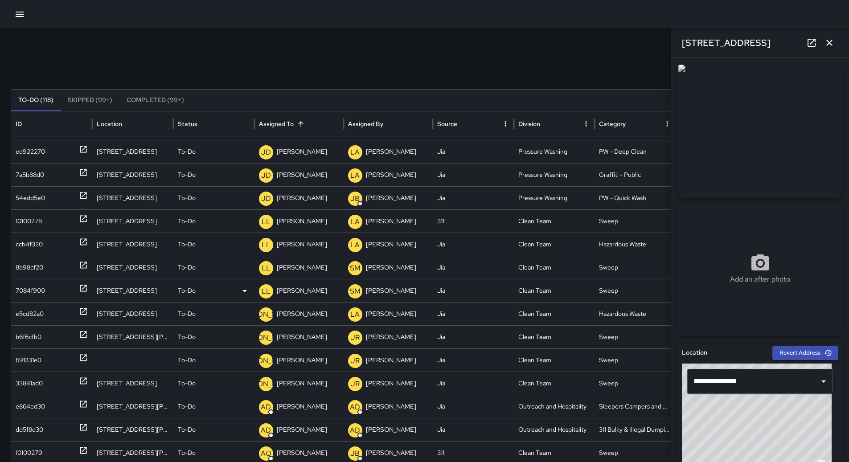
click at [27, 302] on div "7084f900" at bounding box center [30, 291] width 29 height 23
click at [27, 312] on div "e5cd82a0" at bounding box center [30, 314] width 28 height 23
click at [296, 312] on p "[PERSON_NAME]" at bounding box center [302, 314] width 50 height 23
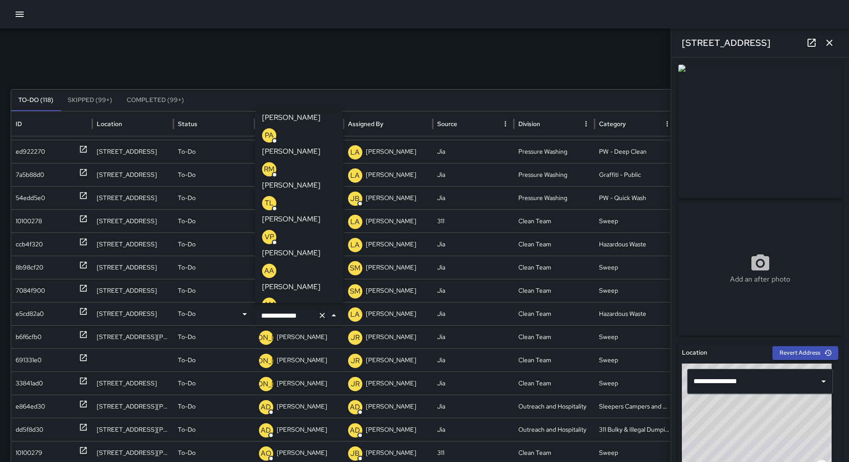
click at [284, 248] on p "[PERSON_NAME]" at bounding box center [291, 253] width 58 height 11
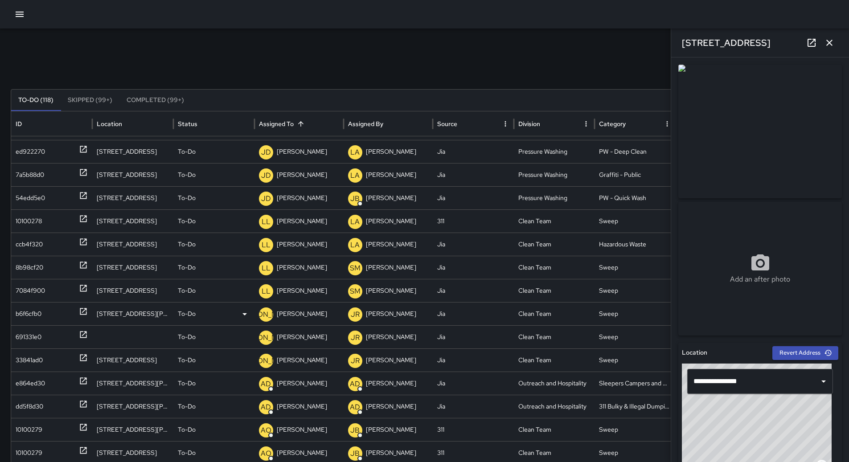
click at [25, 325] on div "b6f6cfb0" at bounding box center [29, 314] width 26 height 23
click at [300, 312] on p "[PERSON_NAME]" at bounding box center [302, 314] width 50 height 23
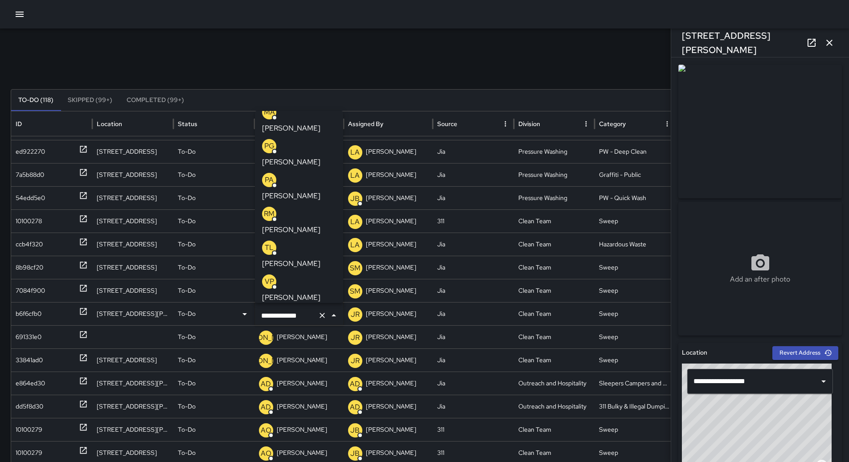
click at [298, 275] on div "VP [PERSON_NAME]" at bounding box center [299, 289] width 74 height 29
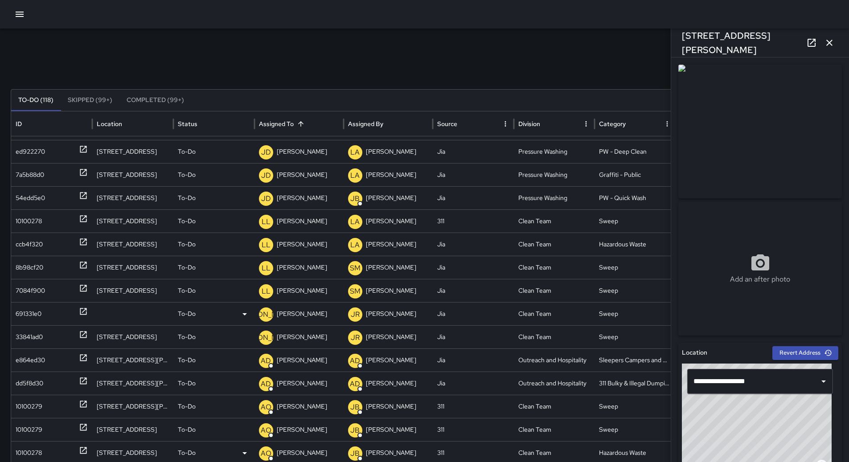
click at [25, 306] on div "691331e0" at bounding box center [29, 314] width 26 height 23
click at [300, 309] on p "[PERSON_NAME]" at bounding box center [302, 314] width 50 height 23
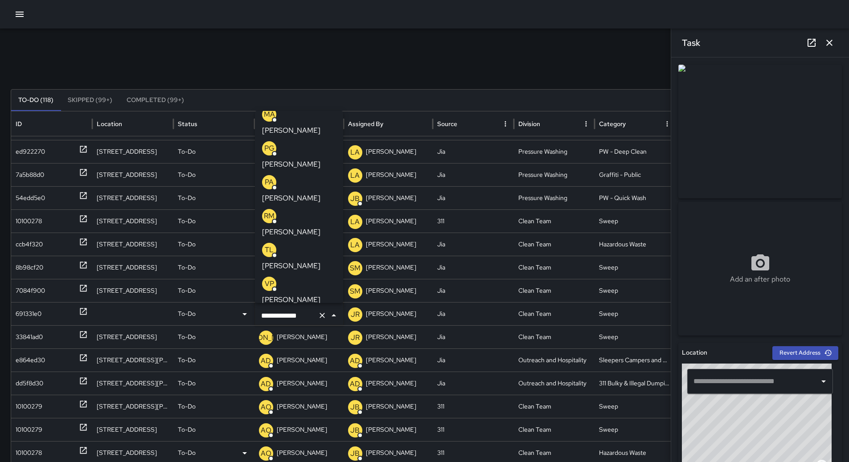
scroll to position [137, 0]
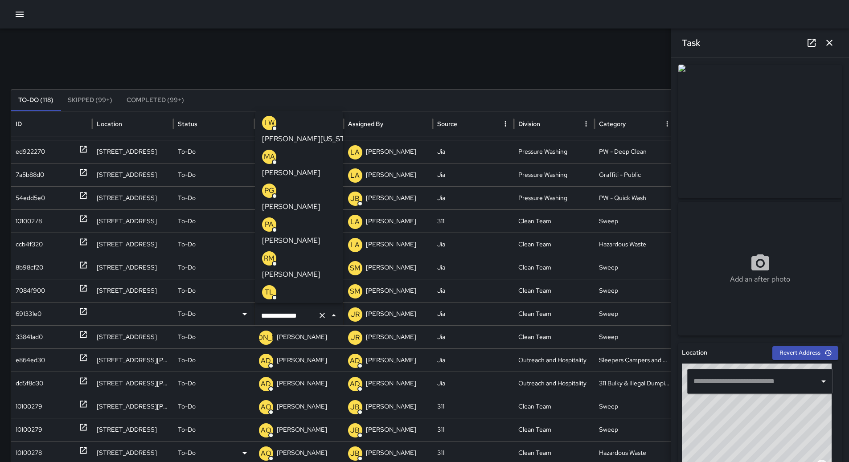
click at [296, 319] on div "VP [PERSON_NAME]" at bounding box center [299, 333] width 74 height 29
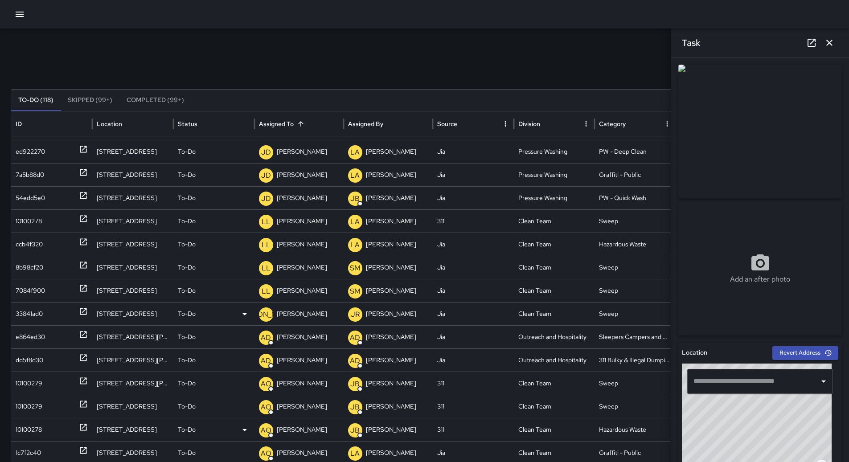
click at [32, 313] on div "33841ad0" at bounding box center [29, 314] width 27 height 23
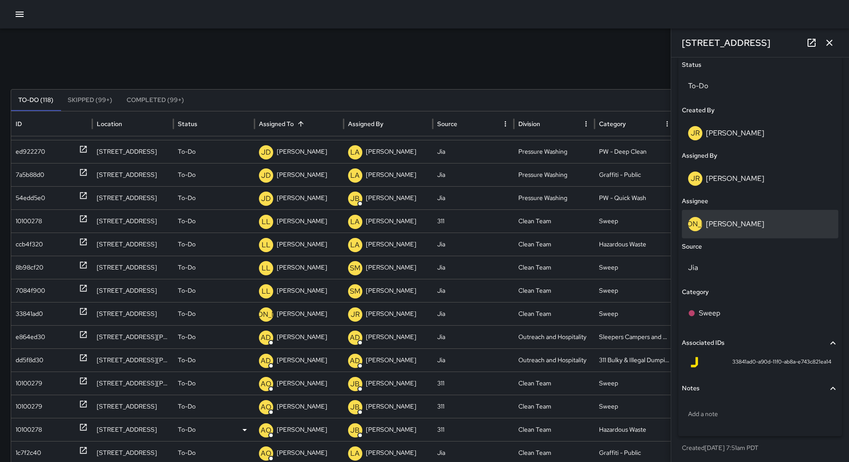
scroll to position [427, 0]
click at [288, 312] on p "[PERSON_NAME]" at bounding box center [302, 314] width 50 height 23
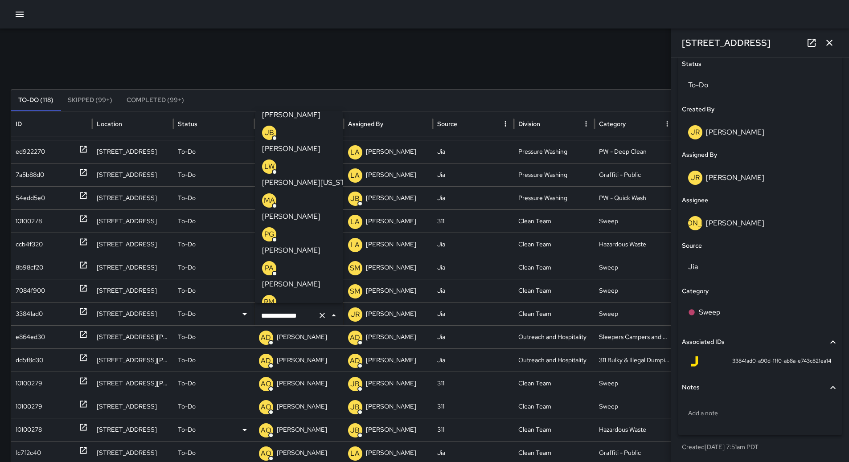
scroll to position [92, 0]
click at [292, 364] on div "VP [PERSON_NAME]" at bounding box center [299, 378] width 74 height 29
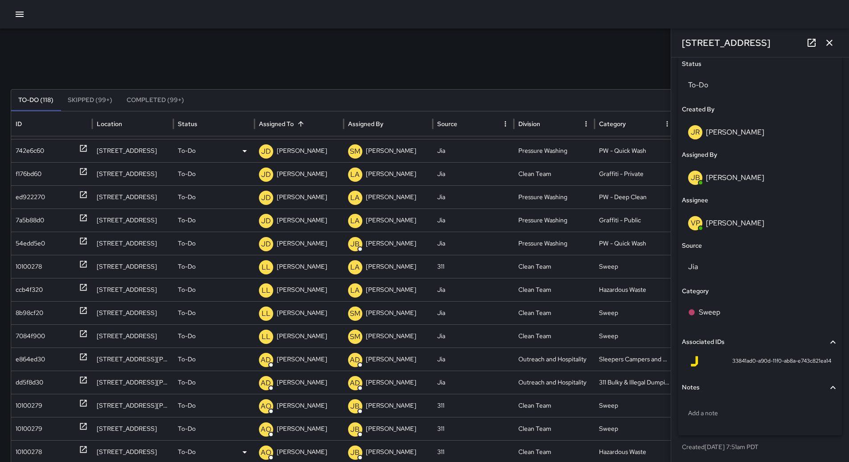
scroll to position [0, 0]
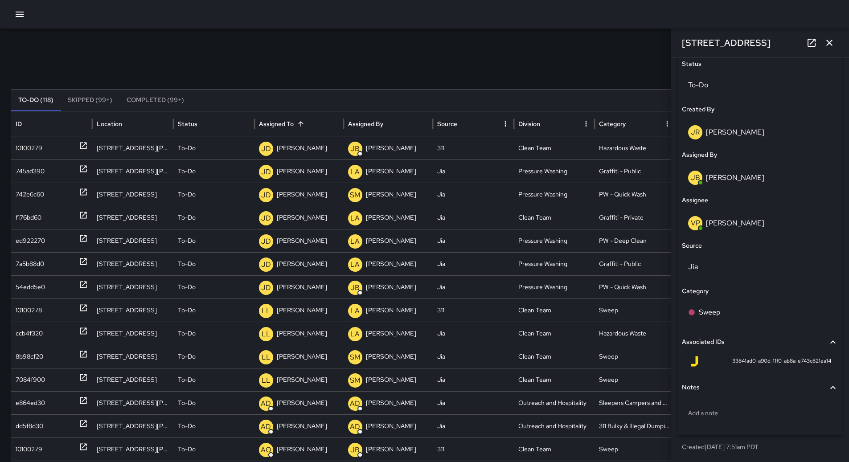
click at [825, 40] on icon "button" at bounding box center [829, 42] width 11 height 11
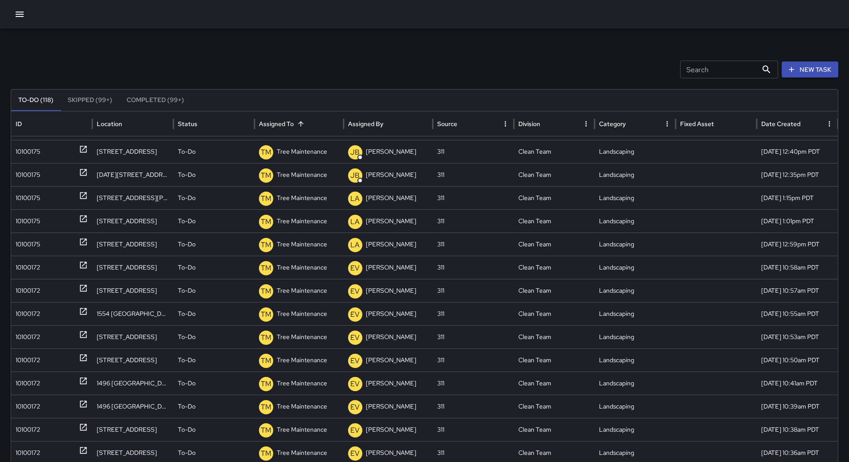
scroll to position [1245, 0]
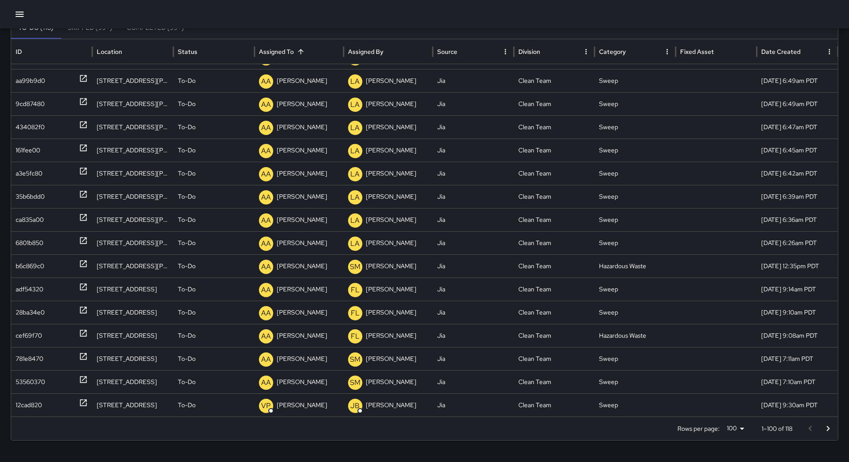
click at [830, 426] on icon "Go to next page" at bounding box center [828, 428] width 11 height 11
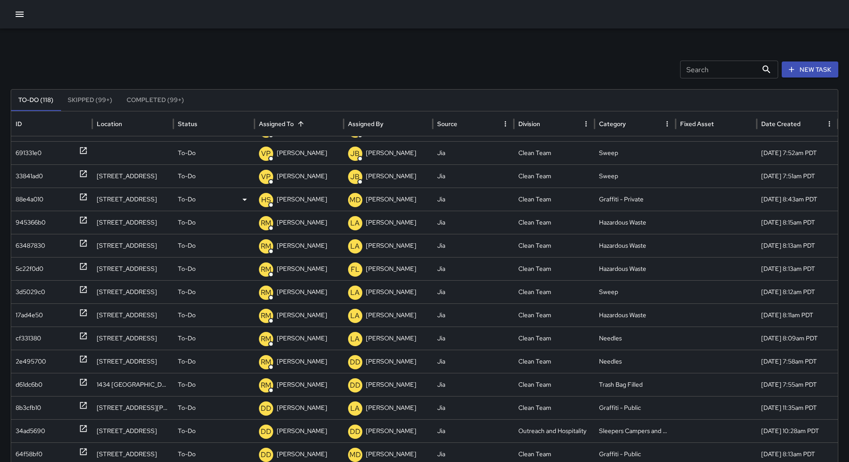
click at [34, 195] on div "88e4a010" at bounding box center [30, 199] width 28 height 23
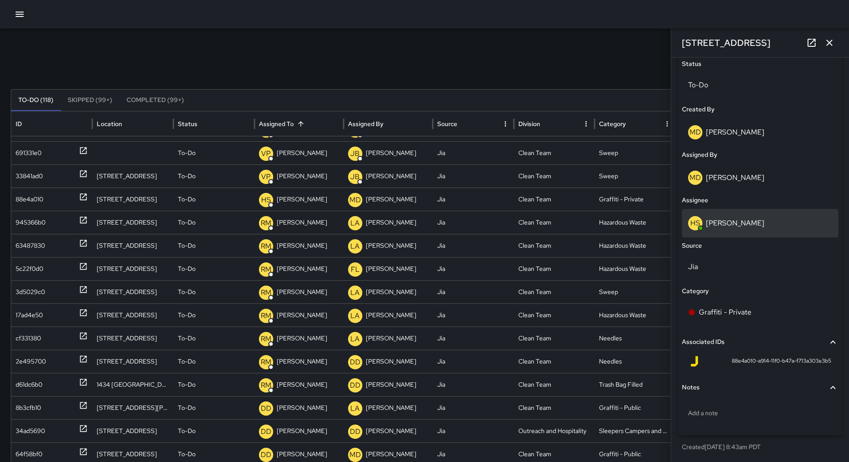
click at [744, 230] on div "HS [PERSON_NAME]" at bounding box center [760, 223] width 156 height 29
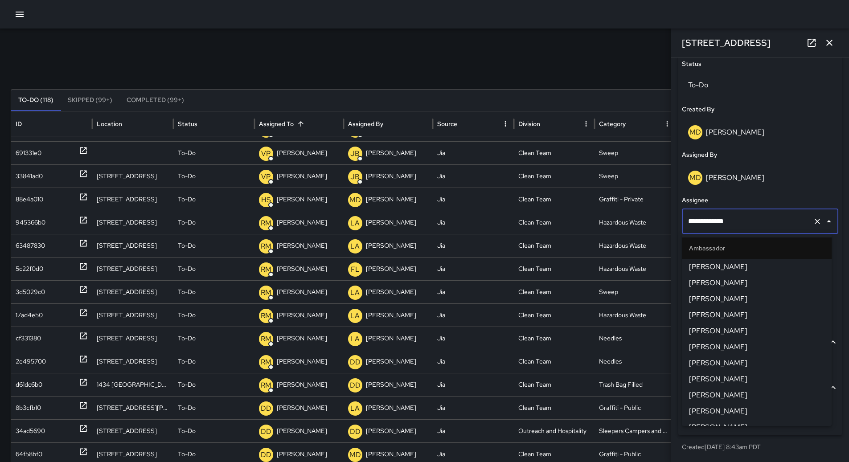
click at [753, 362] on span "[PERSON_NAME]" at bounding box center [757, 363] width 136 height 11
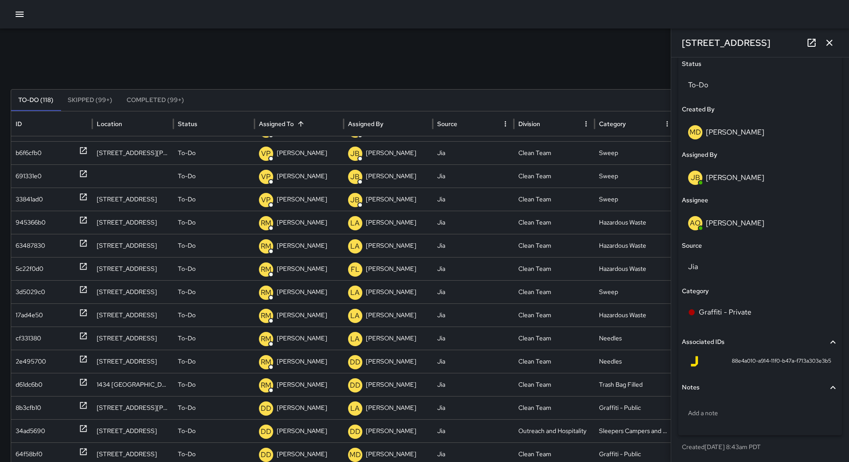
click at [835, 46] on icon "button" at bounding box center [829, 42] width 11 height 11
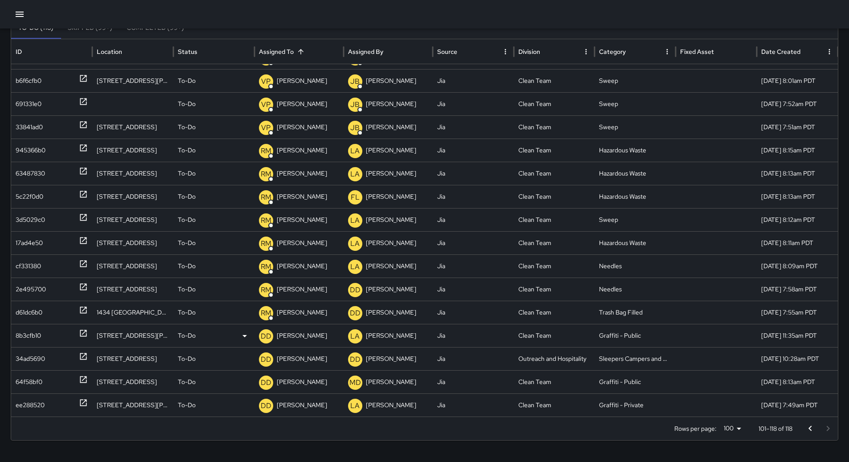
click at [70, 343] on div "8b3cfb10" at bounding box center [52, 336] width 72 height 23
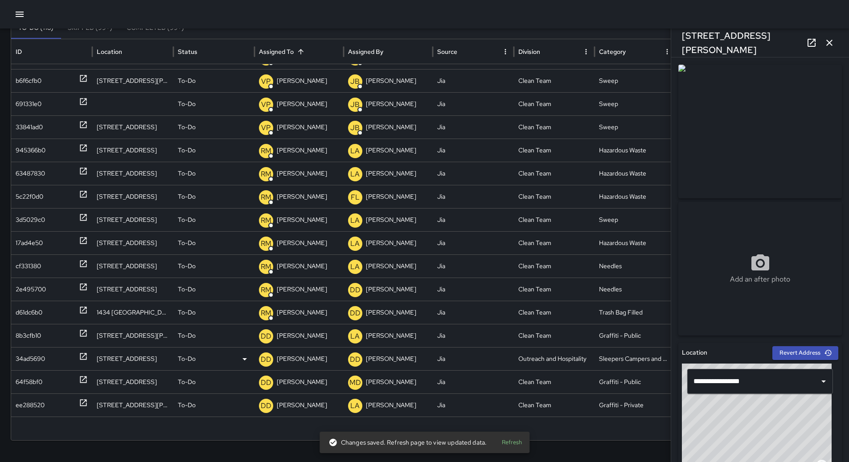
click at [75, 354] on div "34ad5690" at bounding box center [52, 359] width 72 height 23
click at [68, 370] on div "34ad5690" at bounding box center [52, 359] width 72 height 23
click at [62, 374] on div "64f58bf0" at bounding box center [52, 382] width 72 height 23
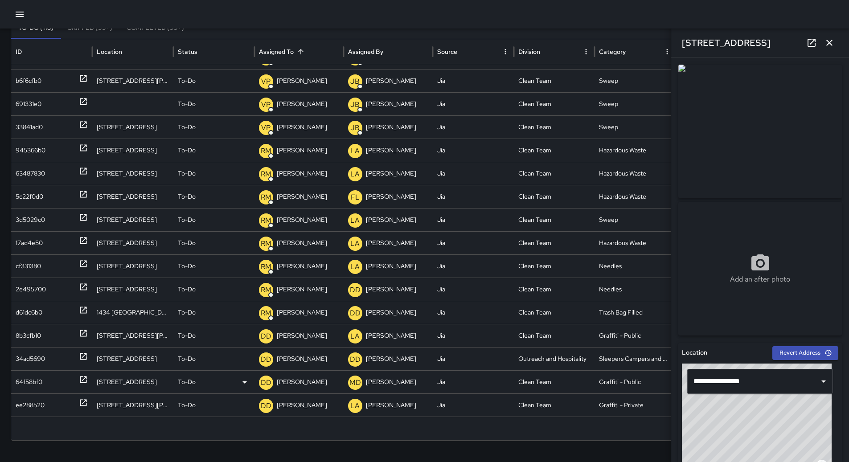
click at [56, 381] on div "64f58bf0" at bounding box center [52, 382] width 72 height 23
click at [295, 382] on p "[PERSON_NAME]" at bounding box center [302, 382] width 50 height 23
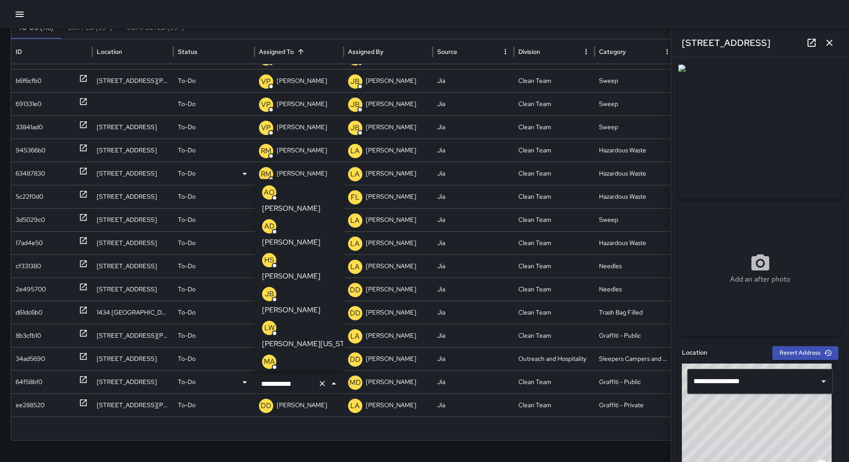
click at [291, 203] on p "[PERSON_NAME]" at bounding box center [291, 208] width 58 height 11
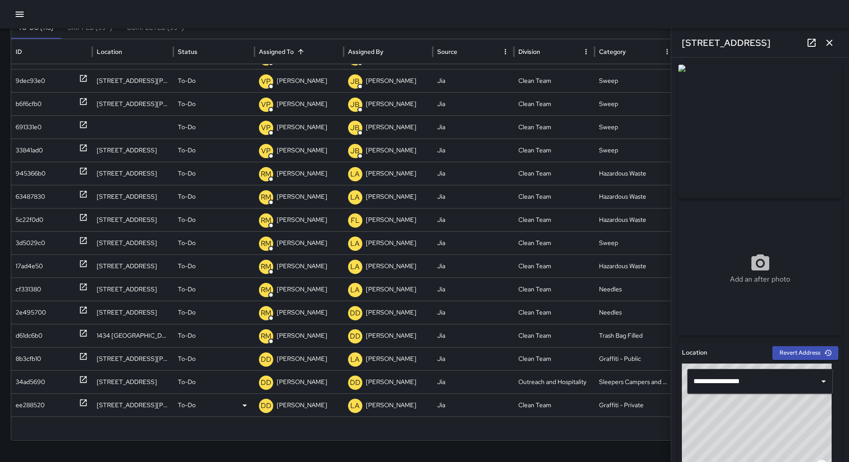
click at [31, 398] on div "ee288520" at bounding box center [30, 405] width 29 height 23
click at [828, 43] on icon "button" at bounding box center [829, 42] width 11 height 11
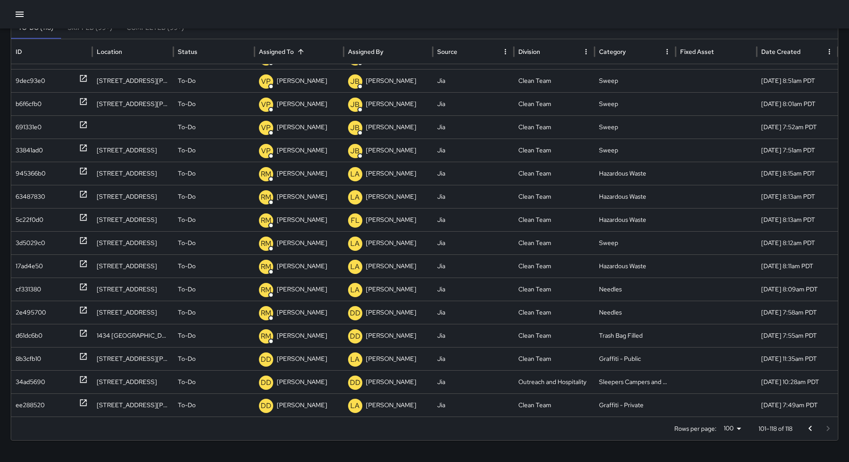
click at [24, 17] on icon "button" at bounding box center [19, 14] width 11 height 11
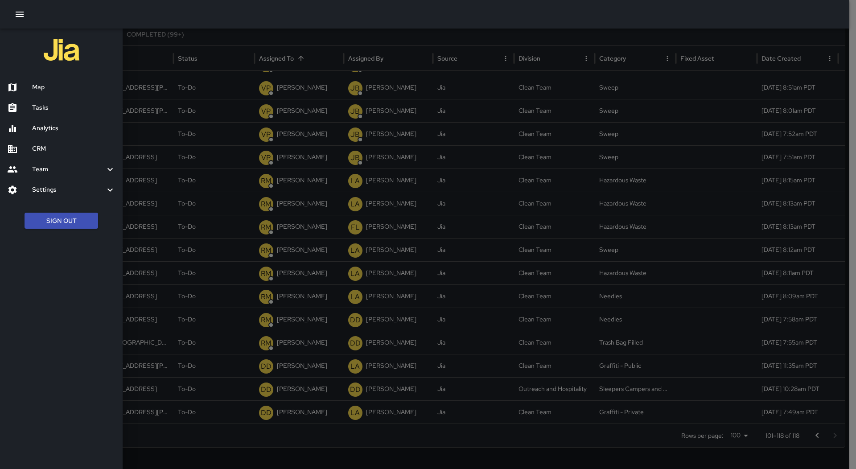
drag, startPoint x: 59, startPoint y: 90, endPoint x: 176, endPoint y: 62, distance: 120.0
click at [59, 89] on h6 "Map" at bounding box center [73, 87] width 83 height 10
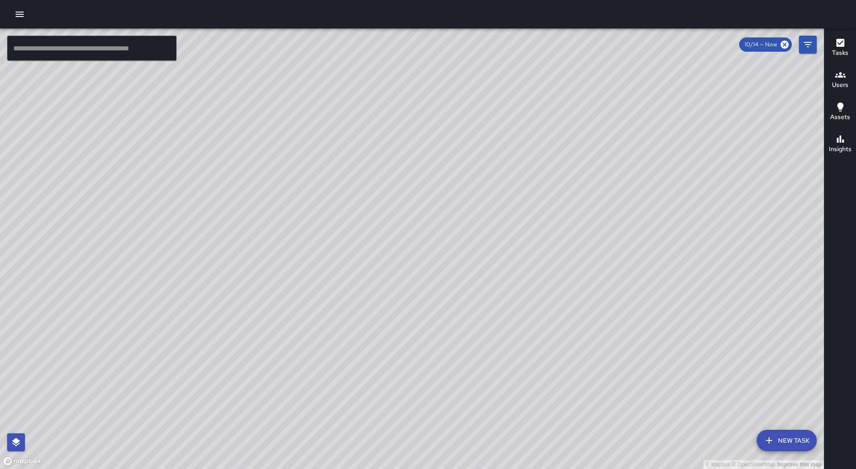
click at [26, 12] on button "button" at bounding box center [20, 14] width 18 height 18
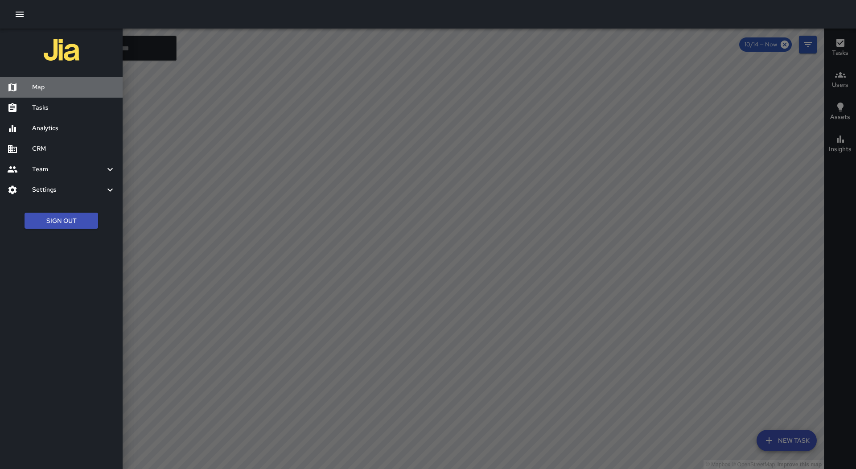
click at [70, 91] on h6 "Map" at bounding box center [73, 87] width 83 height 10
